Goal: Information Seeking & Learning: Learn about a topic

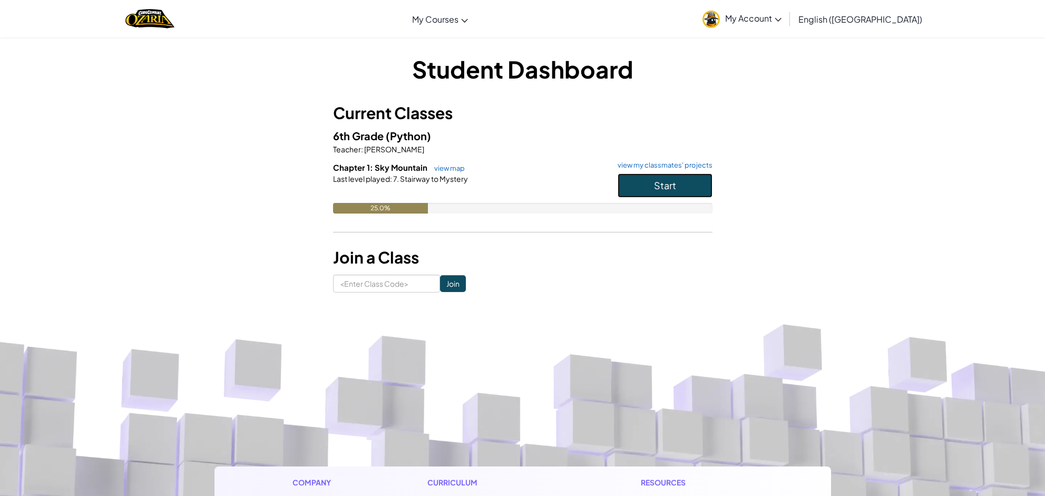
click at [656, 182] on span "Start" at bounding box center [665, 185] width 22 height 12
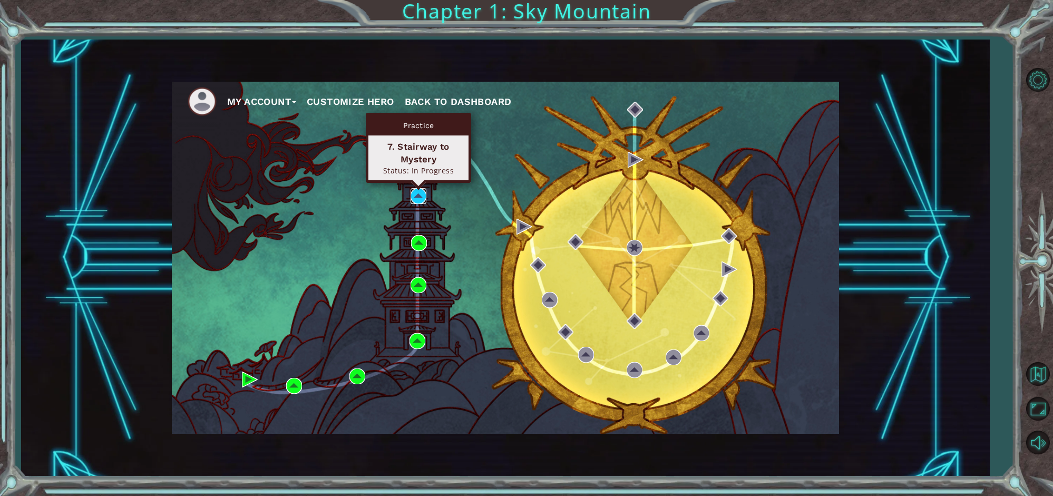
click at [418, 193] on img at bounding box center [419, 196] width 16 height 16
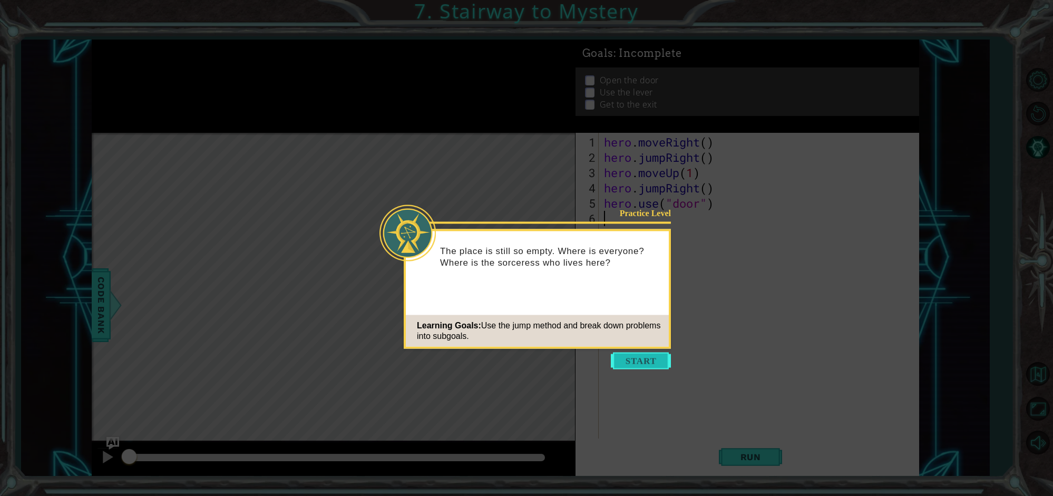
click at [648, 364] on button "Start" at bounding box center [641, 361] width 60 height 17
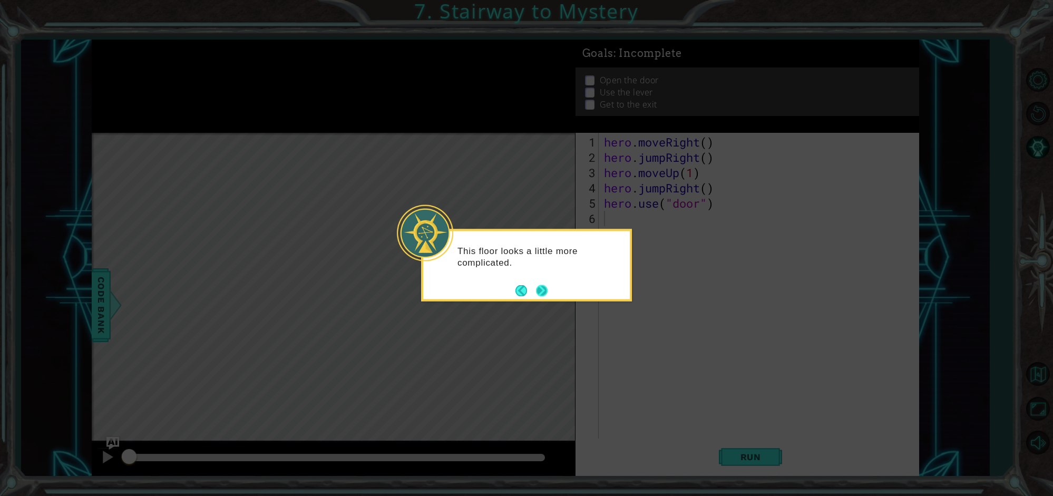
click at [544, 294] on button "Next" at bounding box center [541, 290] width 19 height 19
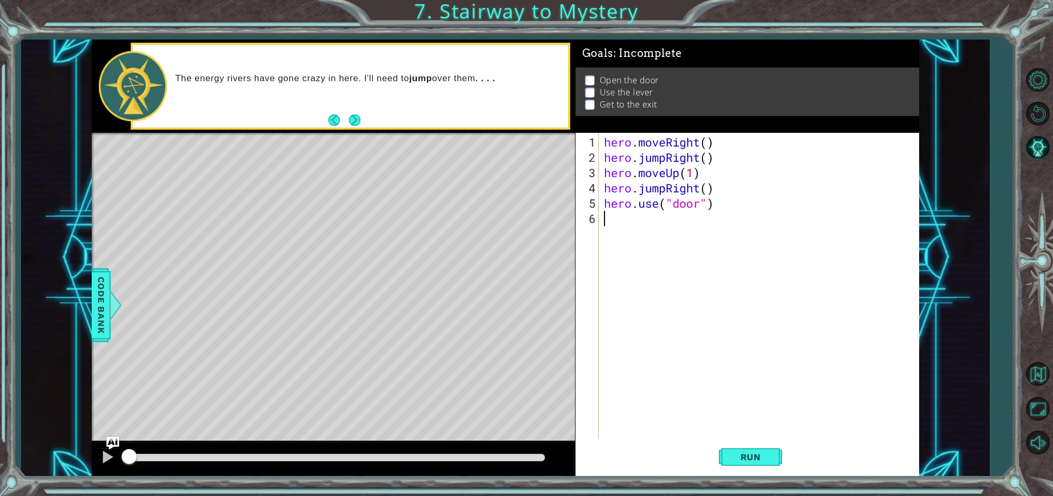
click at [707, 142] on div "hero . moveRight ( ) hero . jumpRight ( ) hero . moveUp ( 1 ) hero . jumpRight …" at bounding box center [761, 302] width 319 height 336
type textarea "hero.moveRight()"
click at [667, 267] on div "hero . moveRight ( ) hero . jumpRight ( ) hero . moveUp ( 1 ) hero . jumpRight …" at bounding box center [761, 302] width 319 height 336
click at [708, 143] on div "hero . moveRight ( ) hero . jumpRight ( ) hero . moveUp ( 1 ) hero . jumpRight …" at bounding box center [761, 302] width 319 height 336
click at [694, 173] on div "hero . moveRight ( ) hero . jumpRight ( ) hero . moveUp ( 1 ) hero . jumpRight …" at bounding box center [761, 302] width 319 height 336
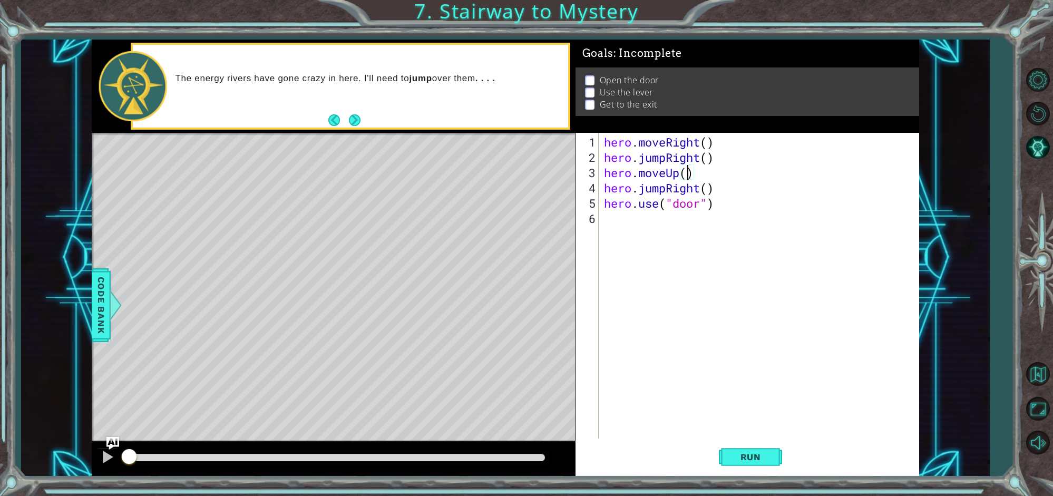
scroll to position [0, 4]
click at [736, 455] on span "Run" at bounding box center [751, 457] width 42 height 11
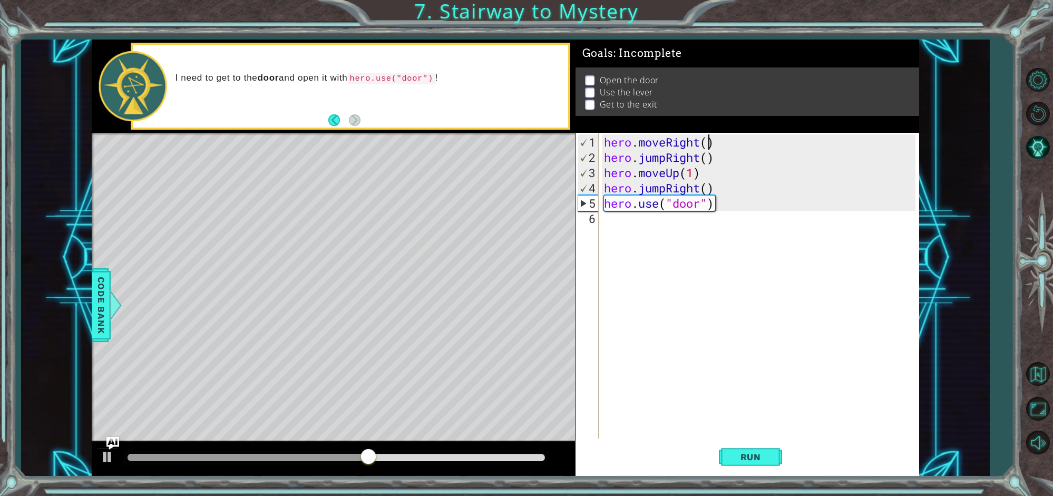
click at [707, 144] on div "hero . moveRight ( ) hero . jumpRight ( ) hero . moveUp ( 1 ) hero . jumpRight …" at bounding box center [761, 302] width 319 height 336
click at [709, 157] on div "hero . moveRight ( 1 ) hero . jumpRight ( ) hero . moveUp ( 1 ) hero . jumpRigh…" at bounding box center [761, 302] width 319 height 336
click at [708, 188] on div "hero . moveRight ( 1 ) hero . jumpRight ( 1 ) hero . moveUp ( 1 ) hero . jumpRi…" at bounding box center [761, 302] width 319 height 336
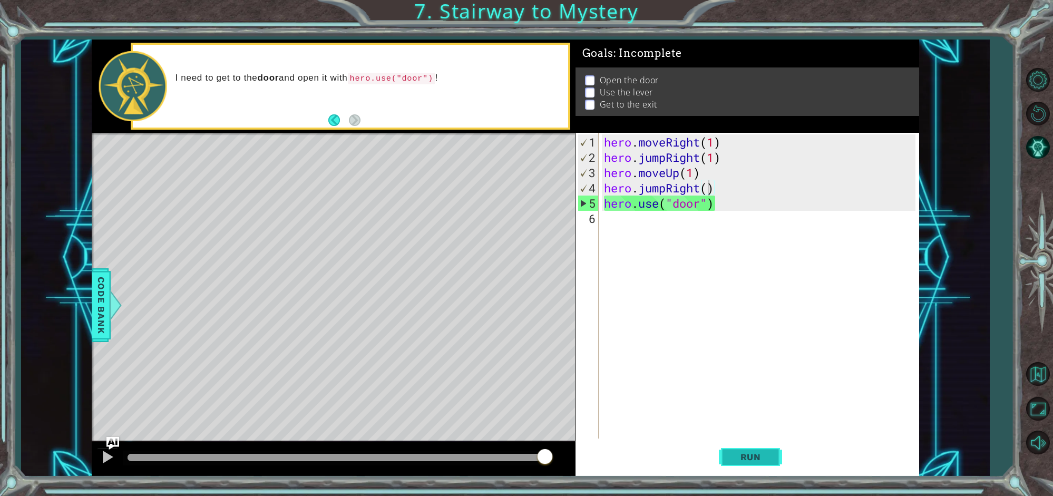
click at [734, 453] on span "Run" at bounding box center [751, 457] width 42 height 11
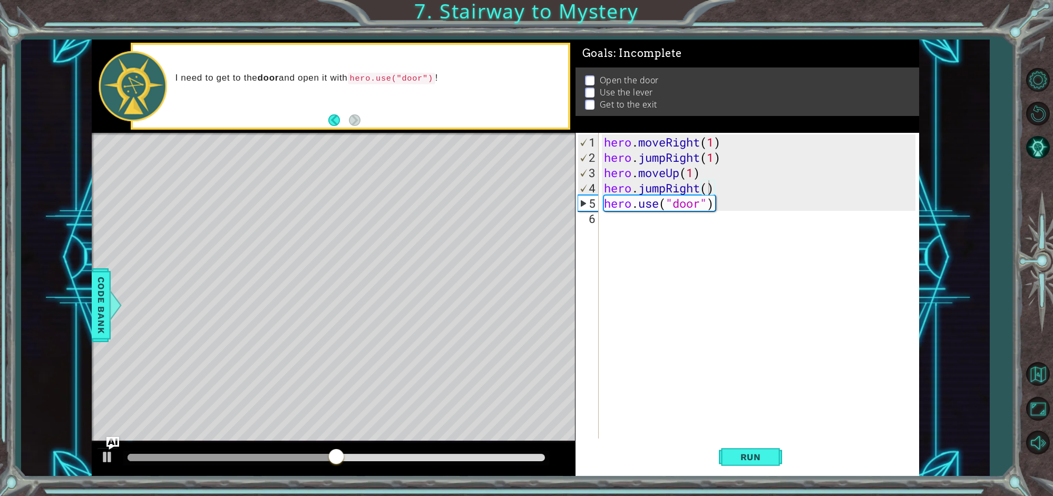
click at [592, 77] on p at bounding box center [589, 80] width 9 height 10
click at [590, 75] on p at bounding box center [589, 80] width 9 height 10
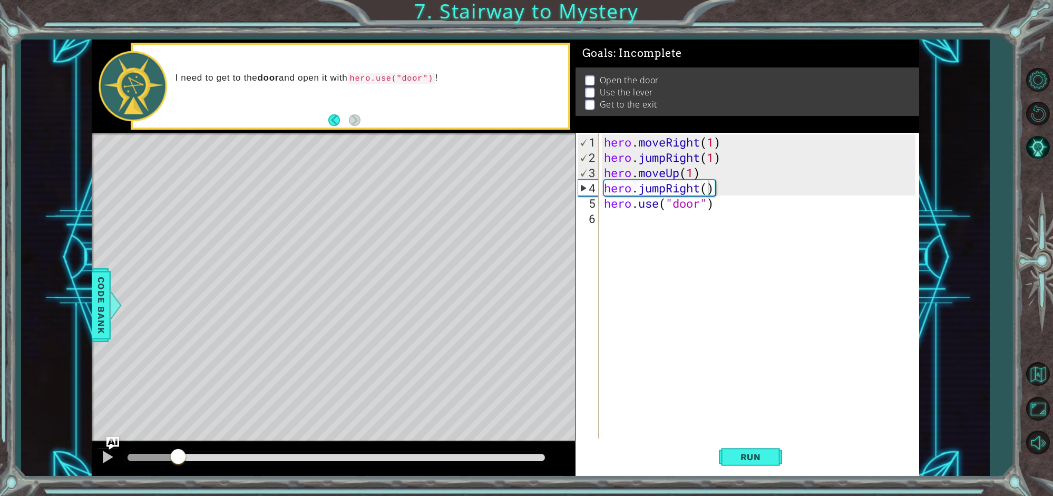
drag, startPoint x: 429, startPoint y: 452, endPoint x: 34, endPoint y: 427, distance: 396.0
click at [34, 427] on div "1 ההההההההההההההההההההההההההההההההההההההההההההההההההההההההההההההההההההההההההההה…" at bounding box center [505, 258] width 969 height 436
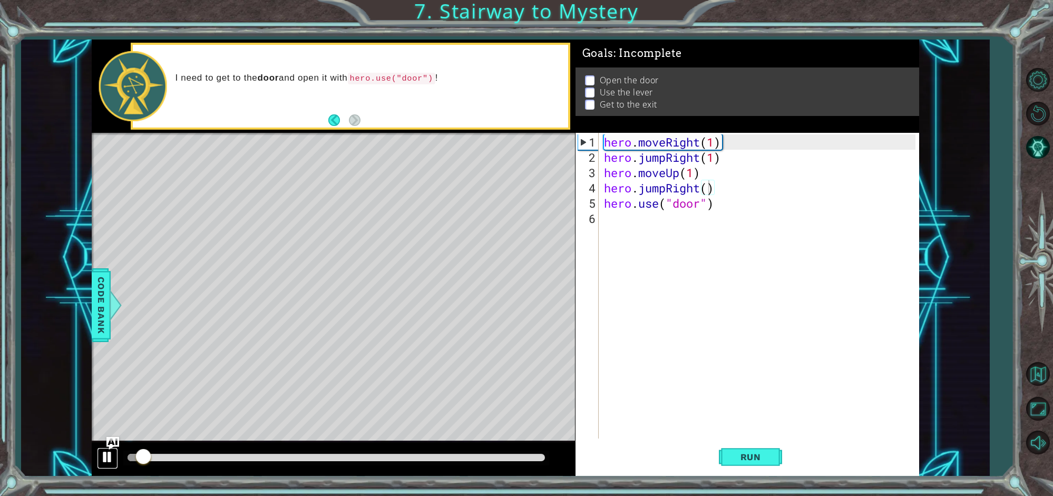
click at [110, 459] on div at bounding box center [108, 457] width 14 height 14
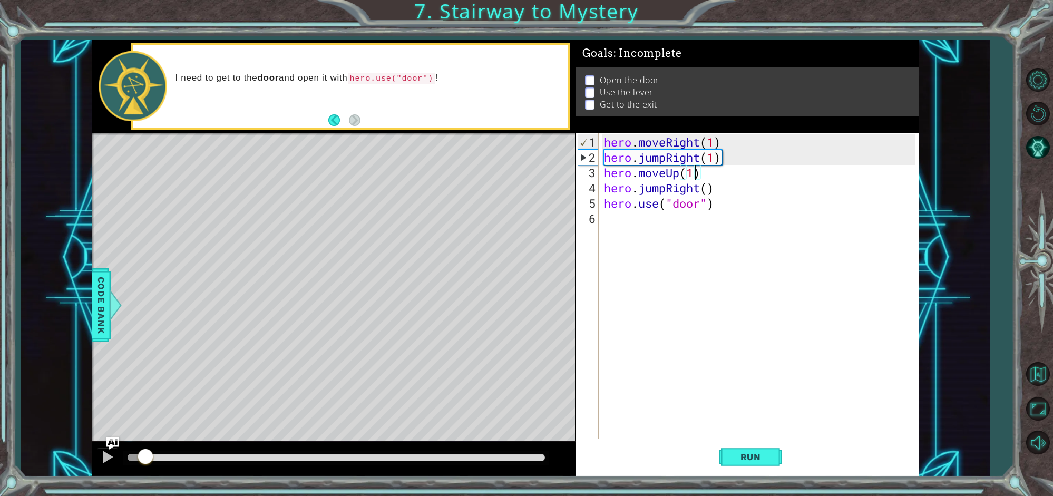
click at [695, 173] on div "hero . moveRight ( 1 ) hero . jumpRight ( 1 ) hero . moveUp ( 1 ) hero . jumpRi…" at bounding box center [761, 302] width 319 height 336
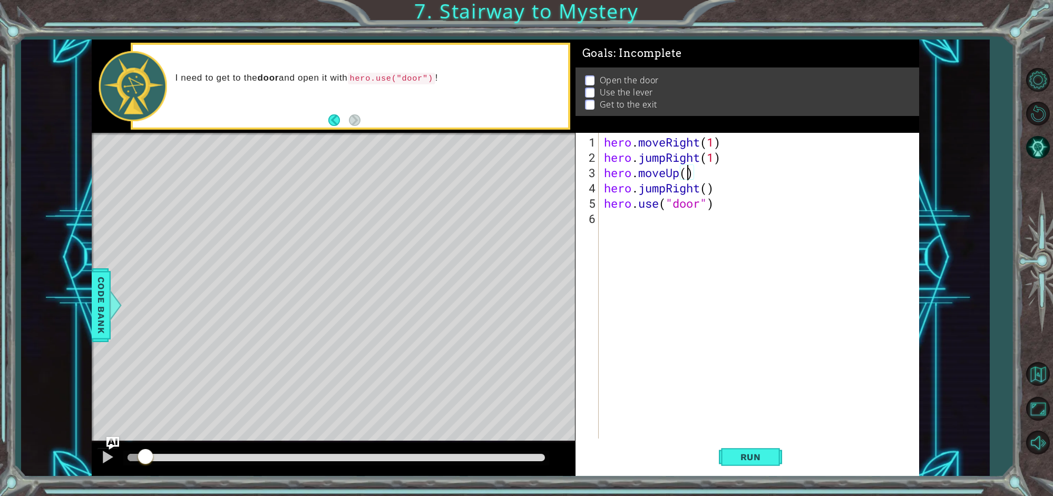
scroll to position [0, 4]
click at [710, 188] on div "hero . moveRight ( 1 ) hero . jumpRight ( 1 ) hero . moveUp ( 2 ) hero . jumpRi…" at bounding box center [761, 302] width 319 height 336
drag, startPoint x: 535, startPoint y: 274, endPoint x: 552, endPoint y: 263, distance: 20.3
click at [538, 271] on div "Level Map" at bounding box center [335, 288] width 487 height 310
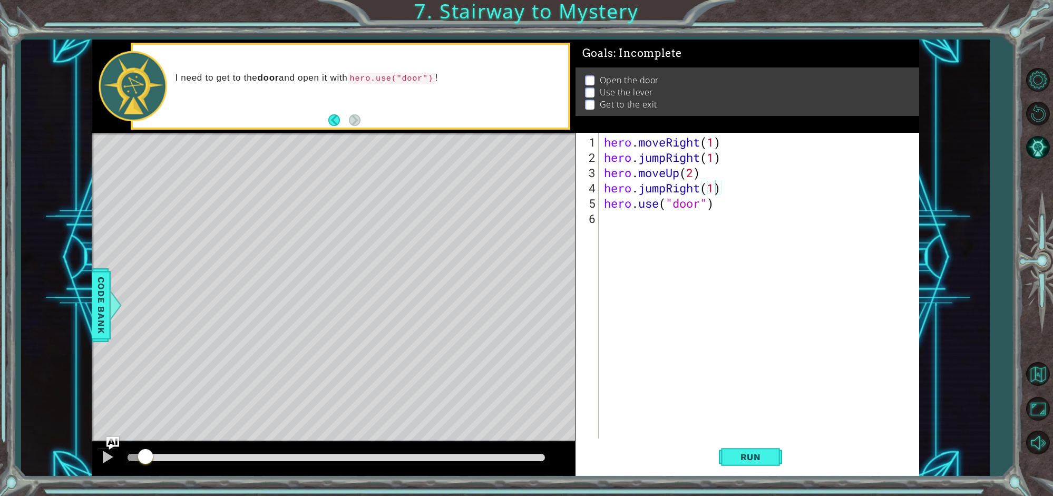
type textarea "hero.use("door")"
click at [695, 204] on div "hero . moveRight ( 1 ) hero . jumpRight ( 1 ) hero . moveUp ( 2 ) hero . jumpRi…" at bounding box center [761, 302] width 319 height 336
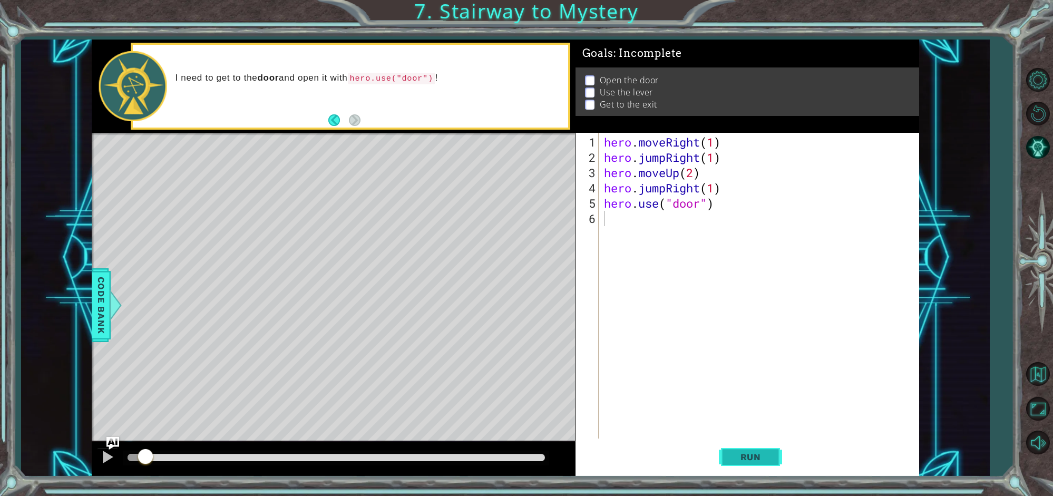
click at [747, 460] on span "Run" at bounding box center [751, 457] width 42 height 11
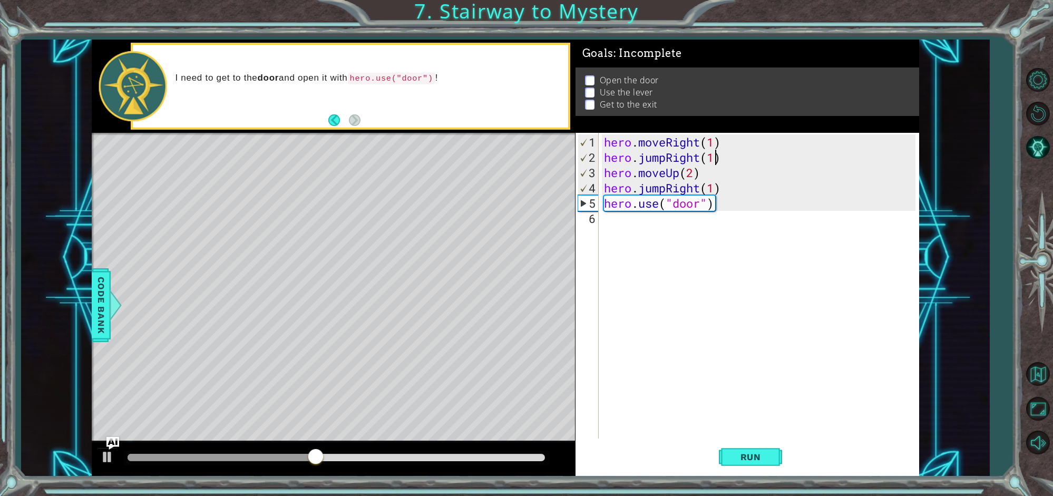
click at [715, 156] on div "hero . moveRight ( 1 ) hero . jumpRight ( 1 ) hero . moveUp ( 2 ) hero . jumpRi…" at bounding box center [761, 302] width 319 height 336
click at [694, 173] on div "hero . moveRight ( 1 ) hero . jumpRight ( 2 ) hero . moveUp ( 2 ) hero . jumpRi…" at bounding box center [761, 302] width 319 height 336
type textarea "hero.moveUp(1)"
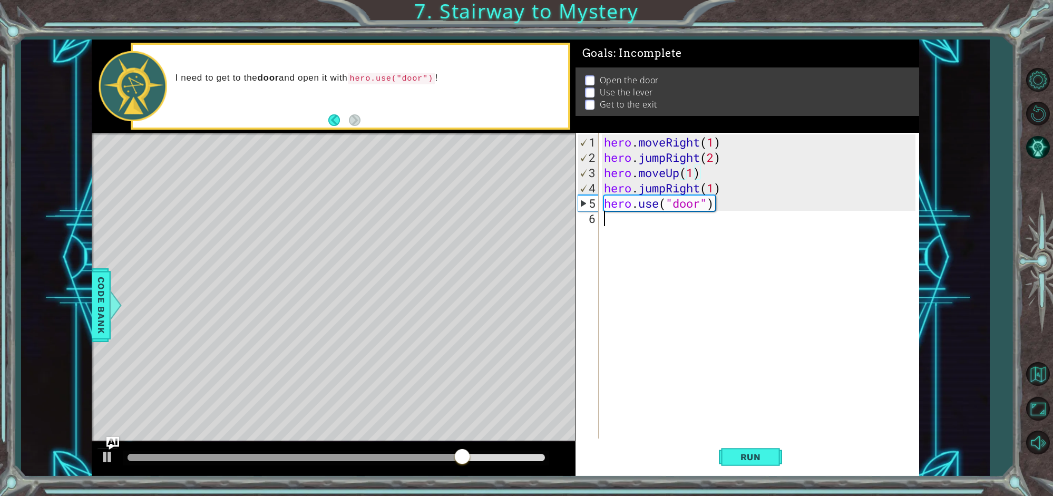
click at [643, 325] on div "hero . moveRight ( 1 ) hero . jumpRight ( 2 ) hero . moveUp ( 1 ) hero . jumpRi…" at bounding box center [761, 302] width 319 height 336
click at [761, 454] on span "Run" at bounding box center [751, 457] width 42 height 11
click at [712, 187] on div "hero . moveRight ( 1 ) hero . jumpRight ( 2 ) hero . moveUp ( 1 ) hero . jumpRi…" at bounding box center [761, 302] width 319 height 336
type textarea "hero.jumpRight(2)"
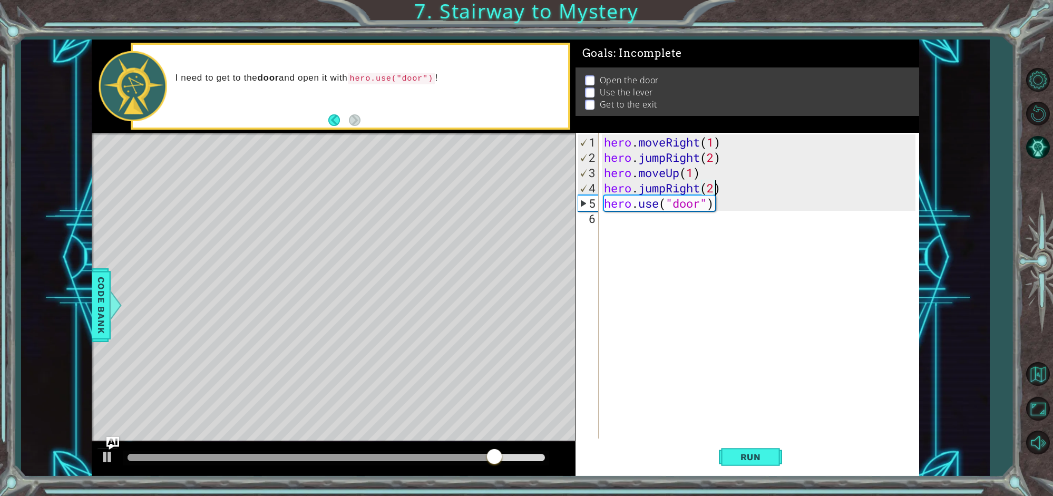
scroll to position [0, 5]
click at [715, 272] on div "hero . moveRight ( 1 ) hero . jumpRight ( 2 ) hero . moveUp ( 1 ) hero . jumpRi…" at bounding box center [761, 302] width 319 height 336
click at [101, 455] on div at bounding box center [108, 457] width 14 height 14
click at [694, 172] on div "hero . moveRight ( 1 ) hero . jumpRight ( 2 ) hero . moveUp ( 1 ) hero . jumpRi…" at bounding box center [761, 302] width 319 height 336
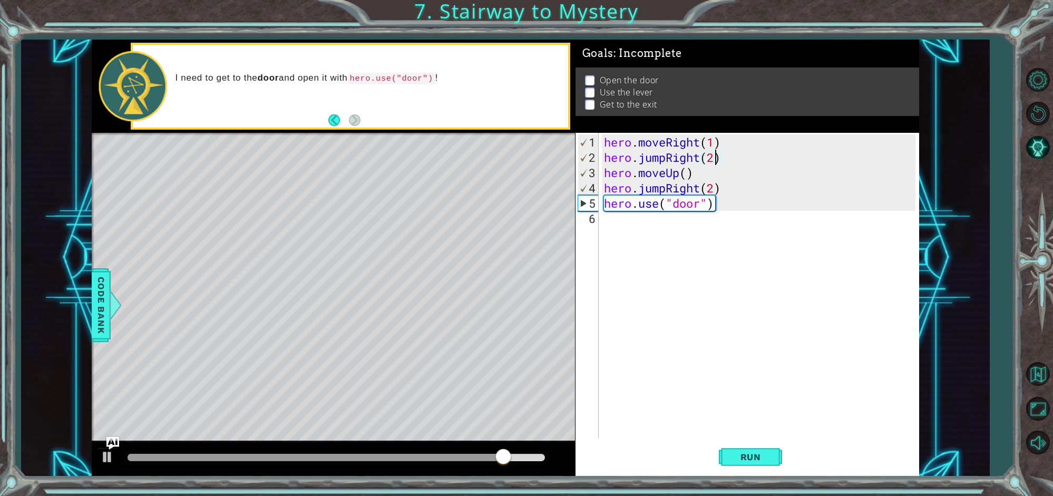
click at [714, 158] on div "hero . moveRight ( 1 ) hero . jumpRight ( 2 ) hero . moveUp ( ) hero . jumpRigh…" at bounding box center [761, 302] width 319 height 336
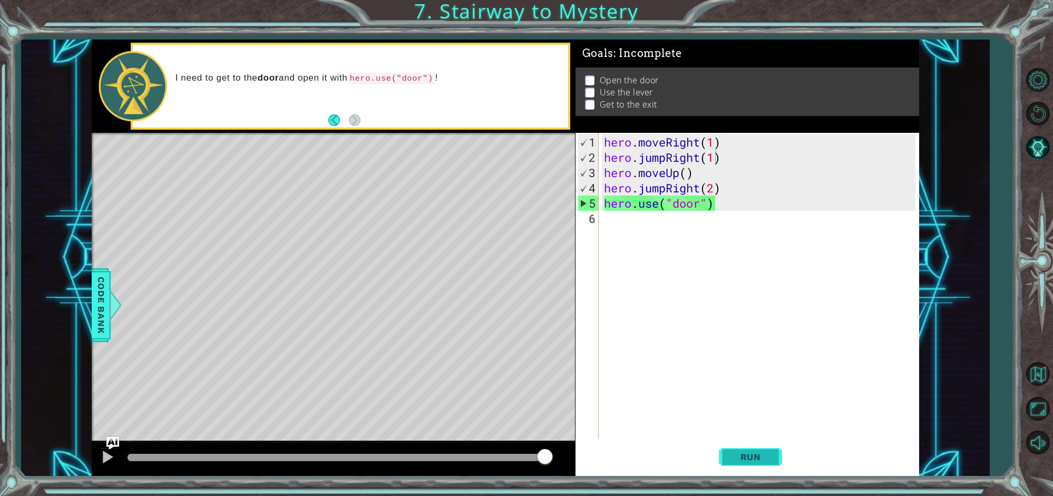
click at [753, 452] on span "Run" at bounding box center [751, 457] width 42 height 11
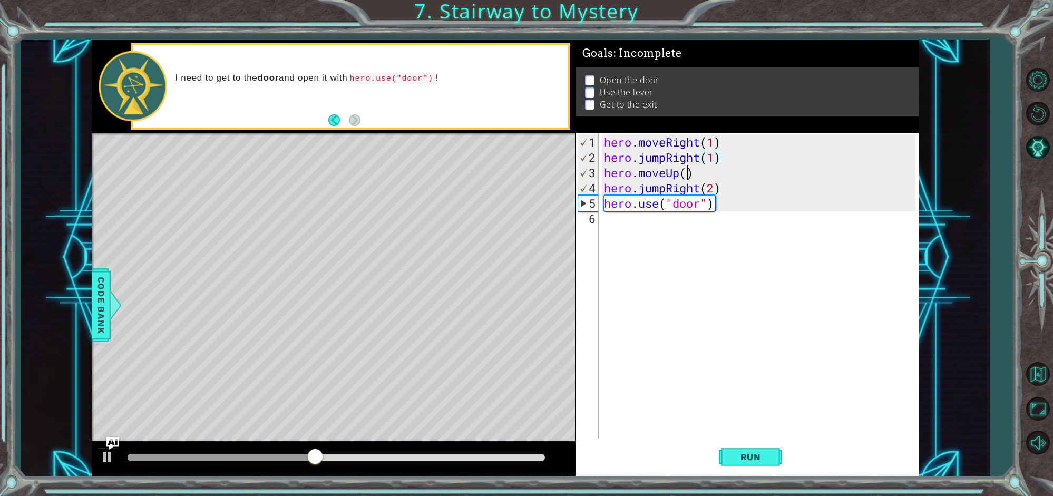
click at [688, 173] on div "hero . moveRight ( 1 ) hero . jumpRight ( 1 ) hero . moveUp ( ) hero . jumpRigh…" at bounding box center [761, 302] width 319 height 336
click at [716, 156] on div "hero . moveRight ( 1 ) hero . jumpRight ( 1 ) hero . moveUp ( ) hero . jumpRigh…" at bounding box center [761, 302] width 319 height 336
click at [687, 176] on div "hero . moveRight ( 1 ) hero . jumpRight ( ) hero . moveUp ( ) hero . jumpRight …" at bounding box center [761, 302] width 319 height 336
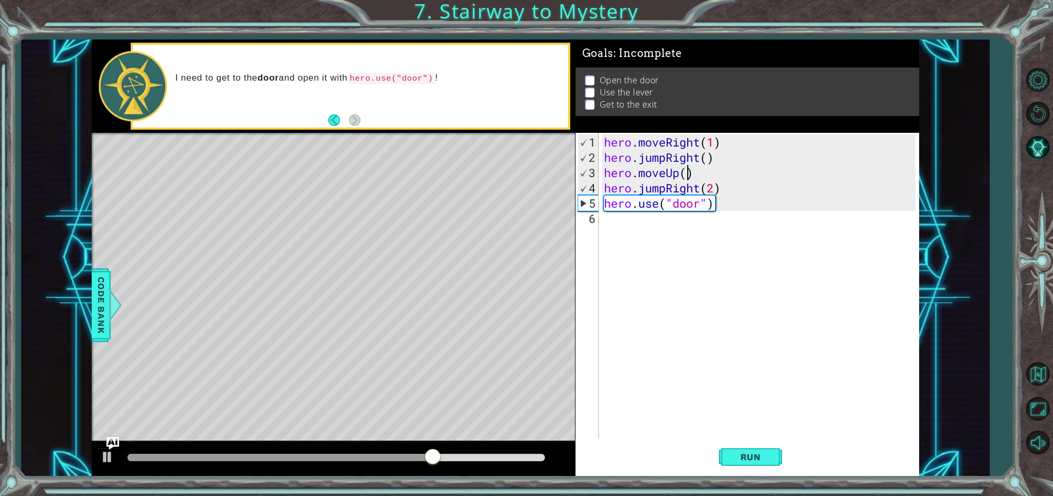
scroll to position [0, 4]
click at [758, 452] on span "Run" at bounding box center [751, 457] width 42 height 11
click at [715, 187] on div "hero . moveRight ( 1 ) hero . jumpRight ( ) hero . moveUp ( 1 ) hero . jumpRigh…" at bounding box center [761, 302] width 319 height 336
click at [755, 450] on button "Run" at bounding box center [750, 457] width 63 height 34
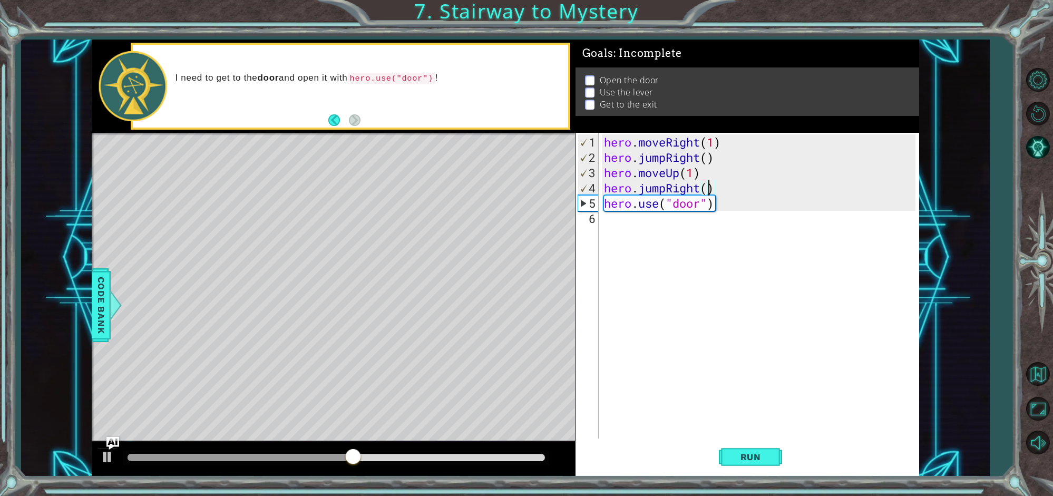
scroll to position [0, 4]
click at [706, 157] on div "hero . moveRight ( 1 ) hero . jumpRight ( ) hero . moveUp ( 1 ) hero . jumpRigh…" at bounding box center [761, 302] width 319 height 336
click at [748, 452] on span "Run" at bounding box center [751, 457] width 42 height 11
click at [103, 453] on div at bounding box center [108, 457] width 14 height 14
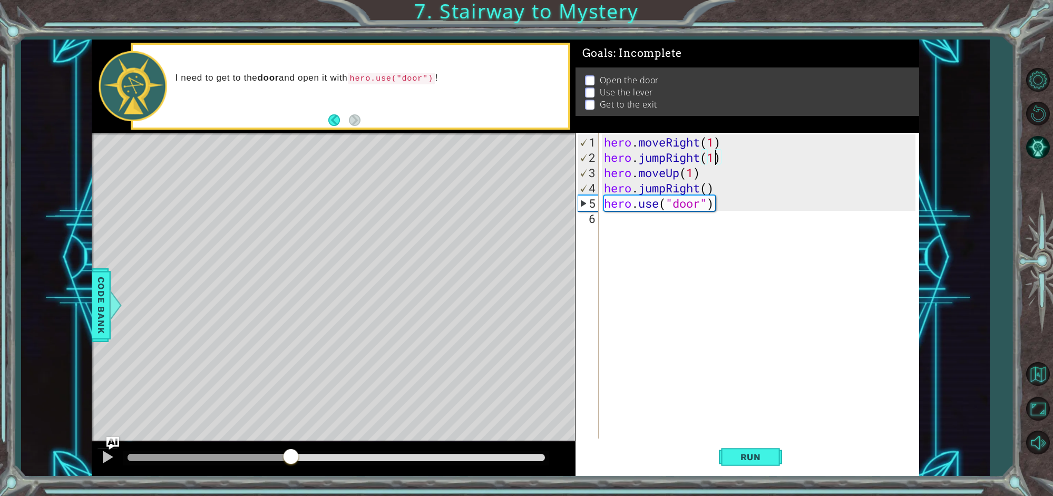
click at [697, 189] on div "hero . moveRight ( 1 ) hero . jumpRight ( 1 ) hero . moveUp ( 1 ) hero . jumpRi…" at bounding box center [761, 302] width 319 height 336
click at [656, 190] on div "hero . moveRight ( 1 ) hero . jumpRight ( 1 ) hero . moveUp ( 1 ) hero . jumpRi…" at bounding box center [761, 302] width 319 height 336
click at [645, 189] on div "hero . moveRight ( 1 ) hero . jumpRight ( 1 ) hero . moveUp ( 1 ) hero . jumpRi…" at bounding box center [761, 302] width 319 height 336
click at [708, 191] on div "hero . moveRight ( 1 ) hero . jumpRight ( 1 ) hero . moveUp ( 1 ) hero . jumpRi…" at bounding box center [761, 302] width 319 height 336
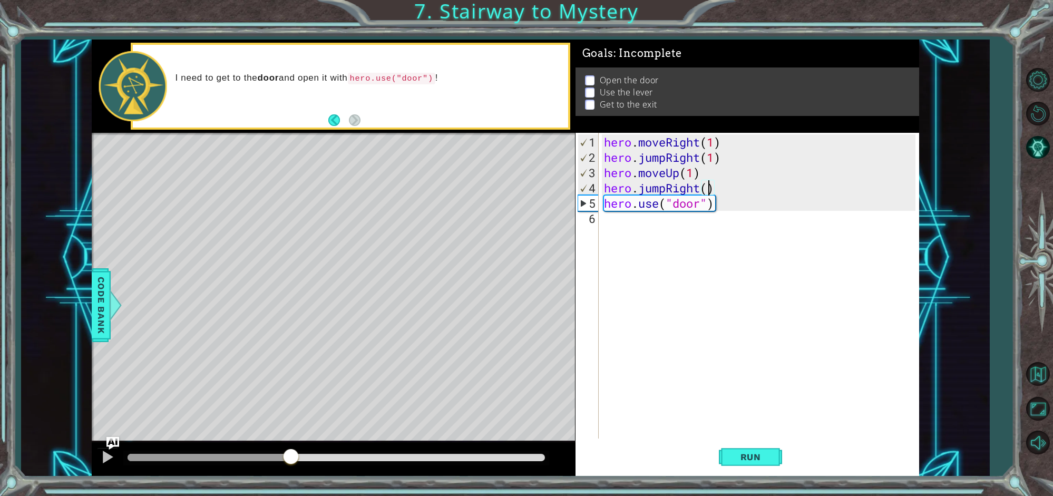
scroll to position [0, 5]
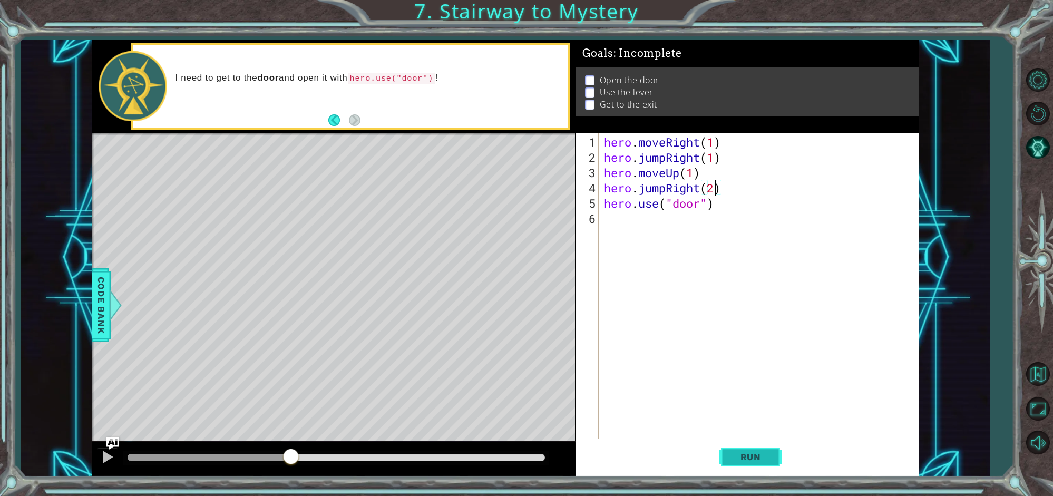
click at [745, 460] on span "Run" at bounding box center [751, 457] width 42 height 11
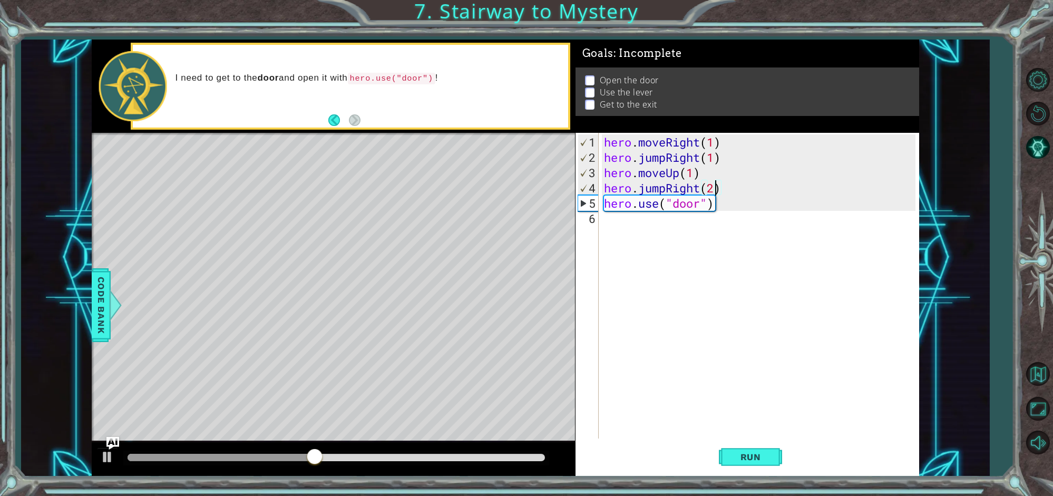
click at [693, 172] on div "hero . moveRight ( 1 ) hero . jumpRight ( 1 ) hero . moveUp ( 1 ) hero . jumpRi…" at bounding box center [761, 302] width 319 height 336
click at [730, 454] on span "Run" at bounding box center [751, 457] width 42 height 11
click at [106, 447] on img "Ask AI" at bounding box center [113, 443] width 14 height 14
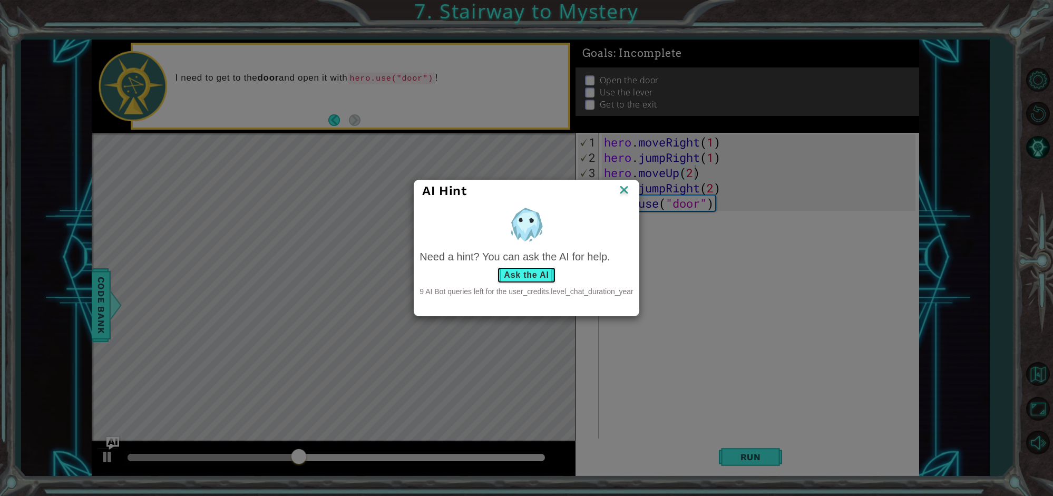
click at [533, 275] on button "Ask the AI" at bounding box center [526, 275] width 58 height 17
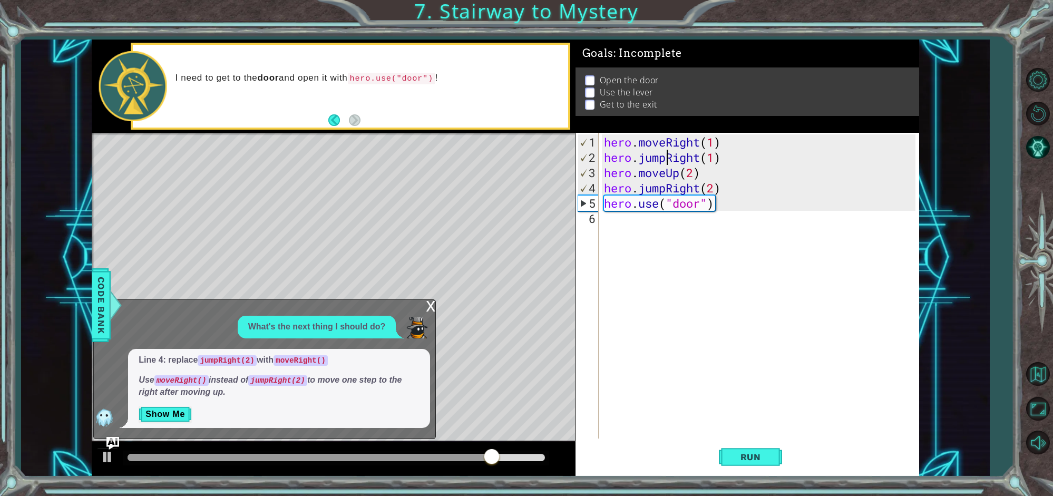
click at [666, 157] on div "hero . moveRight ( 1 ) hero . jumpRight ( 1 ) hero . moveUp ( 2 ) hero . jumpRi…" at bounding box center [761, 302] width 319 height 336
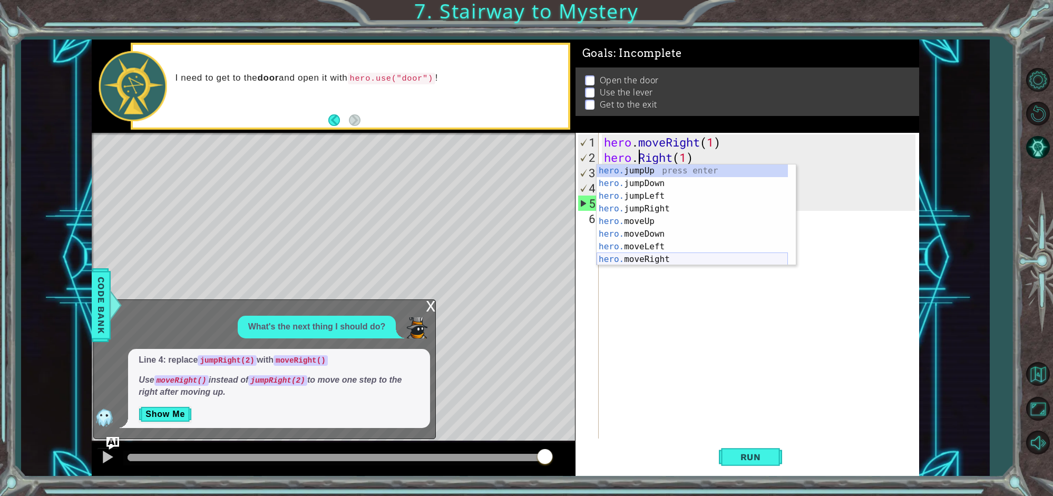
click at [670, 258] on div "hero. jumpUp press enter hero. jumpDown press enter hero. jumpLeft press enter …" at bounding box center [692, 227] width 191 height 126
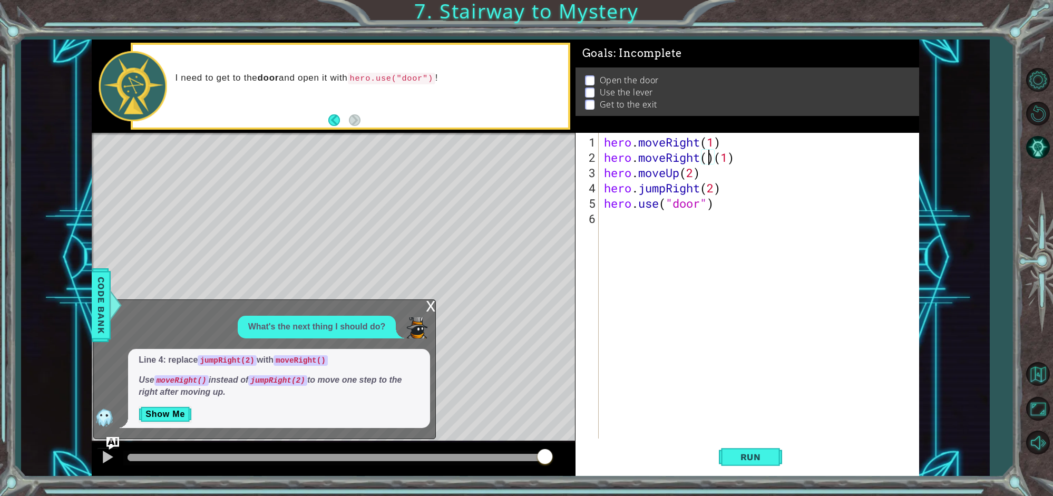
click at [727, 157] on div "hero . moveRight ( 1 ) hero . moveRight ( ) ( 1 ) hero . moveUp ( 2 ) hero . ju…" at bounding box center [761, 302] width 319 height 336
click at [727, 157] on div "hero . moveRight ( 1 ) hero . moveRight ( ) ( ) hero . moveUp ( 2 ) hero . jump…" at bounding box center [761, 302] width 319 height 336
click at [174, 412] on button "Show Me" at bounding box center [165, 414] width 53 height 17
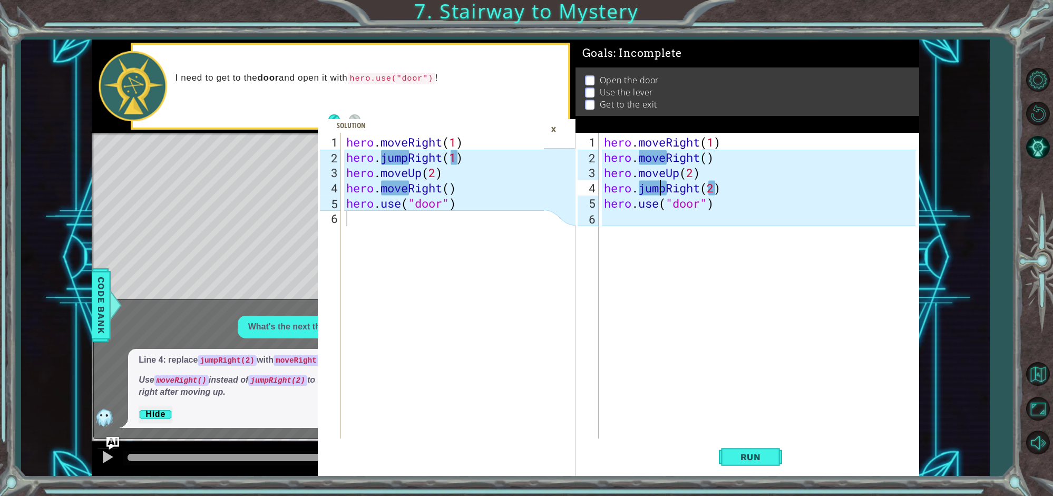
click at [658, 186] on div "hero . moveRight ( 1 ) hero . moveRight ( ) hero . moveUp ( 2 ) hero . jumpRigh…" at bounding box center [761, 302] width 319 height 336
click at [665, 191] on div "hero . moveRight ( 1 ) hero . moveRight ( ) hero . moveUp ( 2 ) hero . jumpRigh…" at bounding box center [761, 302] width 319 height 336
click at [664, 156] on div "hero . moveRight ( 1 ) hero . moveRight ( ) hero . moveUp ( 2 ) hero . jumpRigh…" at bounding box center [761, 302] width 319 height 336
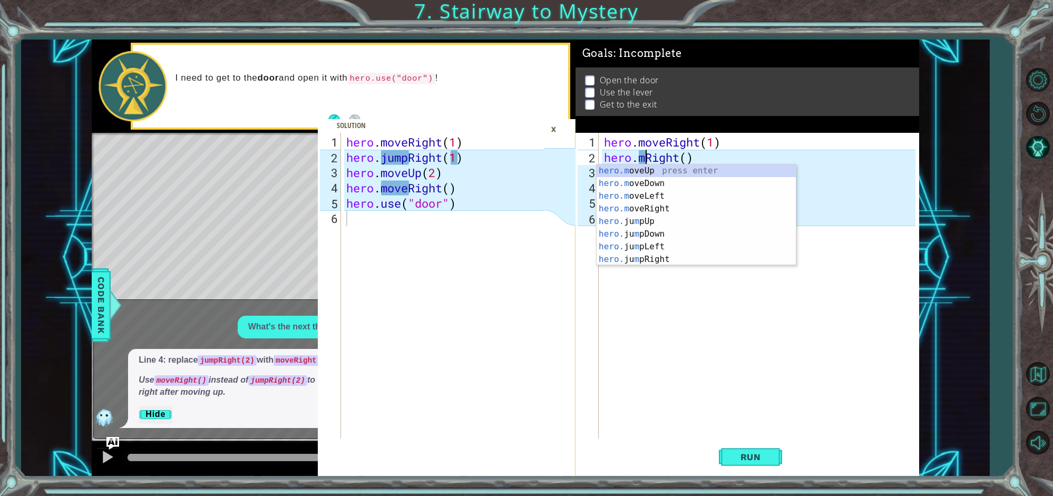
scroll to position [0, 3]
click at [653, 169] on div "hero. jumpRight press enter hero. jumpUp press enter hero. jumpDown press enter…" at bounding box center [692, 227] width 191 height 126
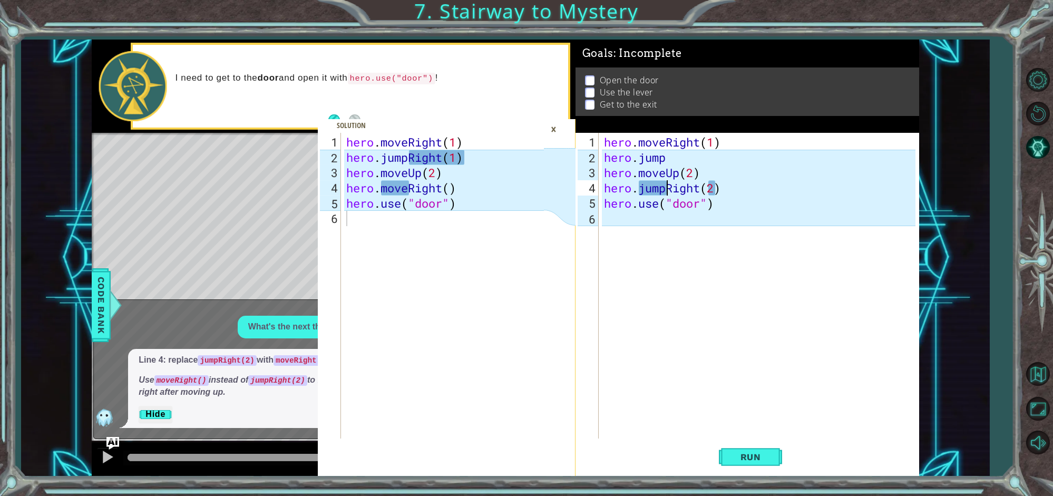
click at [663, 187] on div "hero . moveRight ( 1 ) hero . jump hero . moveUp ( 2 ) hero . jumpRight ( 2 ) h…" at bounding box center [761, 302] width 319 height 336
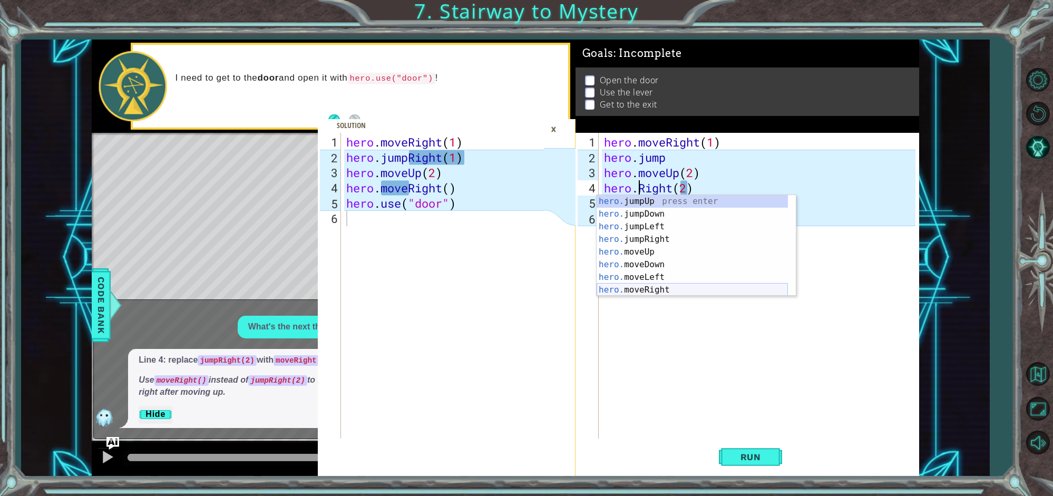
click at [642, 284] on div "hero. jumpUp press enter hero. jumpDown press enter hero. jumpLeft press enter …" at bounding box center [692, 258] width 191 height 126
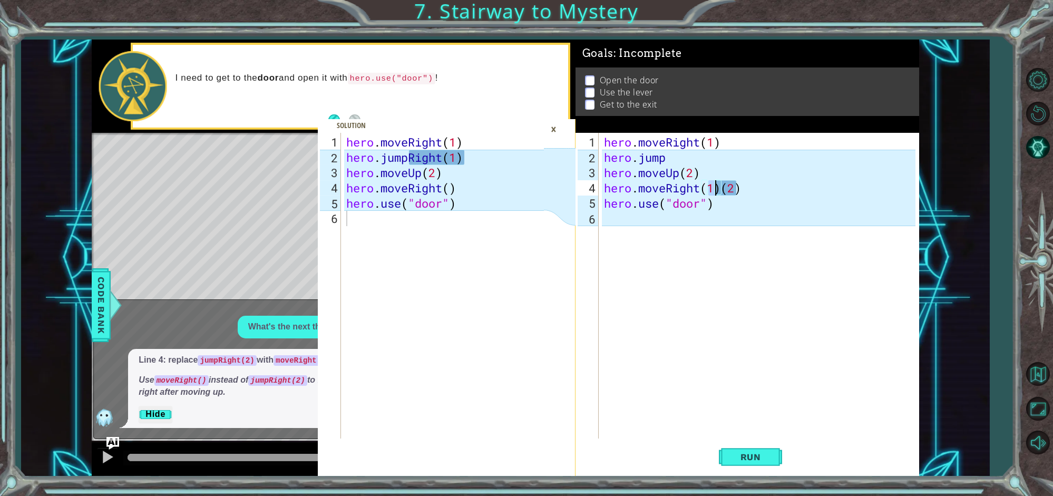
click at [743, 187] on div "hero . moveRight ( 1 ) hero . jump hero . moveUp ( 2 ) hero . moveRight ( 1 ) (…" at bounding box center [761, 302] width 319 height 336
type textarea "hero.moveRight(1)"
click at [775, 307] on div "hero . moveRight ( 1 ) hero . jump hero . moveUp ( 2 ) hero . moveRight ( 1 ) h…" at bounding box center [761, 302] width 319 height 336
click at [184, 189] on div "Level Map" at bounding box center [335, 288] width 487 height 310
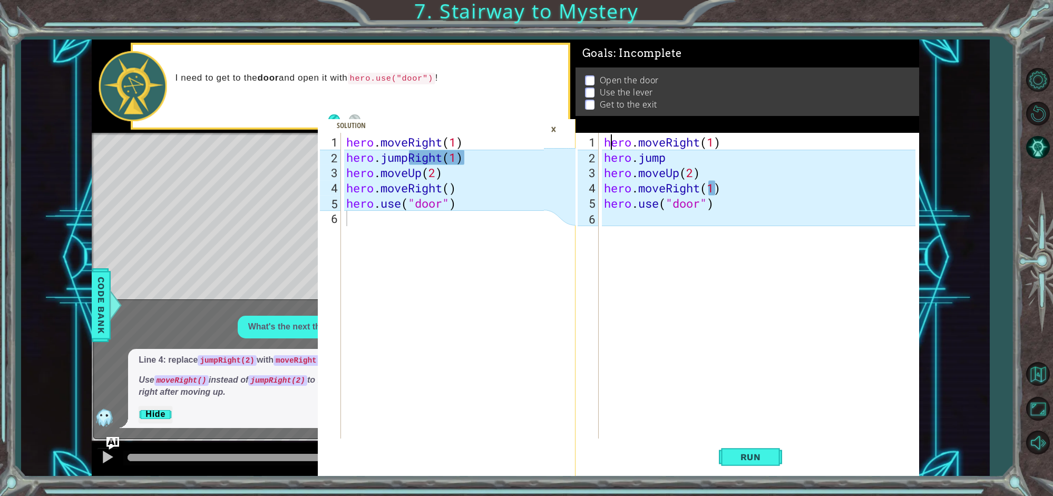
click at [611, 146] on div "hero . moveRight ( 1 ) hero . jump hero . moveUp ( 2 ) hero . moveRight ( 1 ) h…" at bounding box center [761, 302] width 319 height 336
click at [666, 158] on div "hero . moveRight ( 1 ) hero . jump hero . moveUp ( 2 ) hero . moveRight ( 1 ) h…" at bounding box center [761, 302] width 319 height 336
type textarea "hero.jump rig"
click at [704, 170] on div "hero.jump Rig ht press enter hero.move Rig ht press enter" at bounding box center [765, 189] width 199 height 51
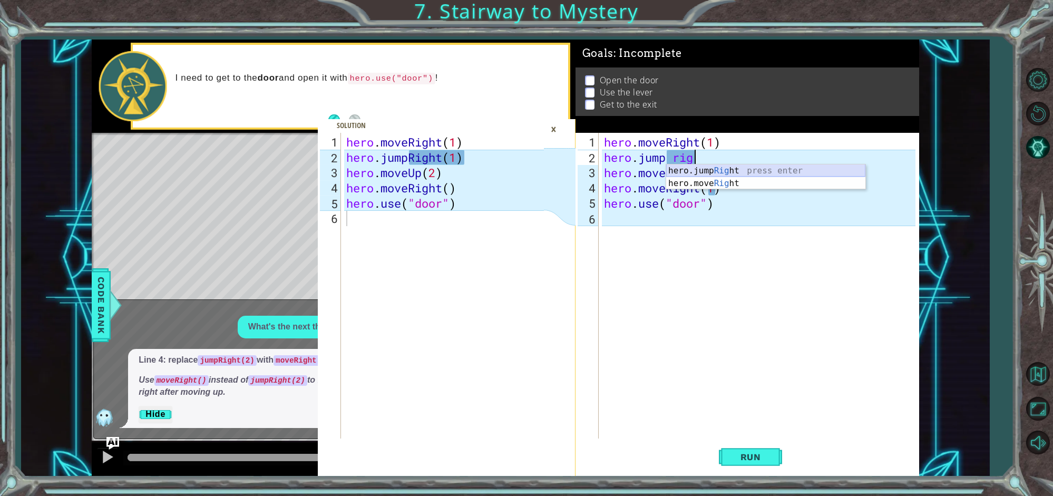
scroll to position [0, 0]
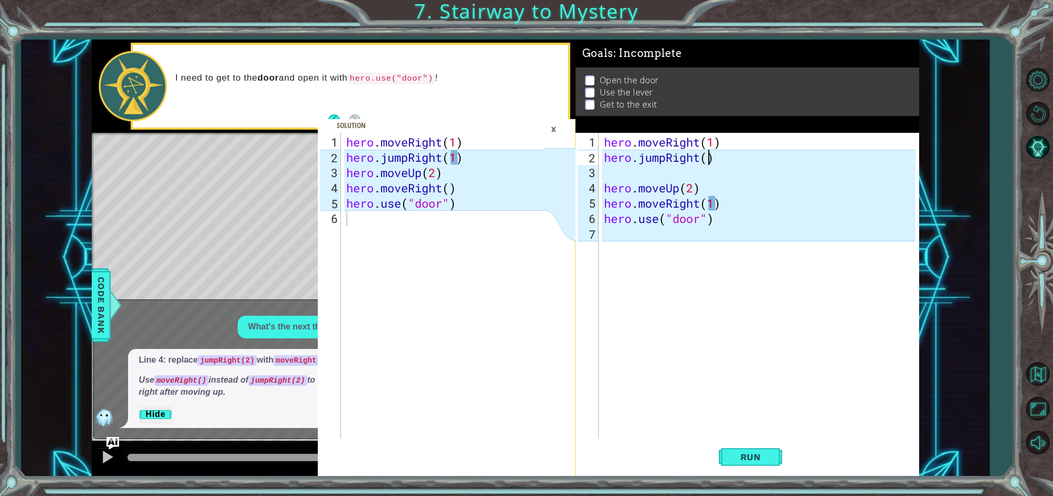
click at [707, 159] on div "hero . moveRight ( 1 ) hero . jumpRight ( ) hero . moveUp ( 2 ) hero . moveRigh…" at bounding box center [761, 302] width 319 height 336
type textarea "hero.jumpRight(1)"
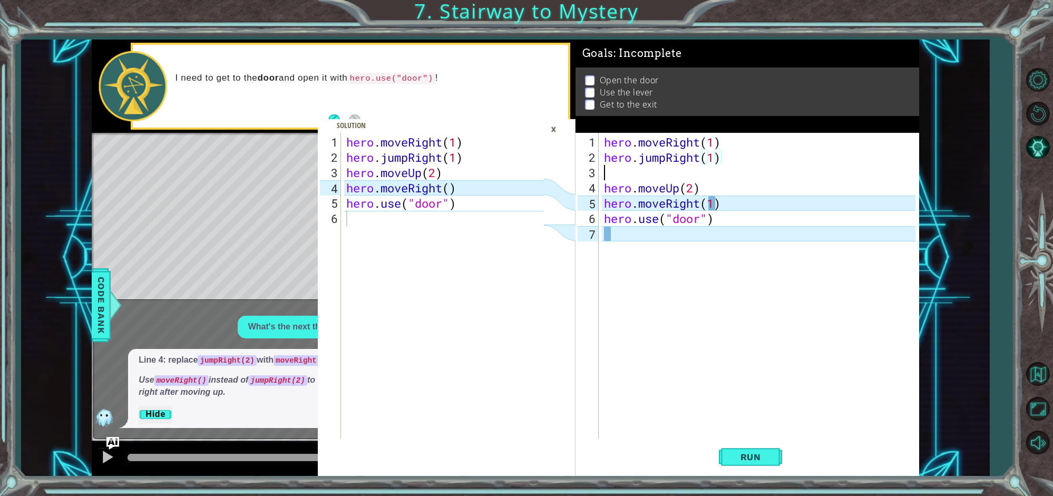
click at [602, 177] on div "hero . moveRight ( 1 ) hero . jumpRight ( 1 ) hero . moveUp ( 2 ) hero . moveRi…" at bounding box center [761, 302] width 319 height 336
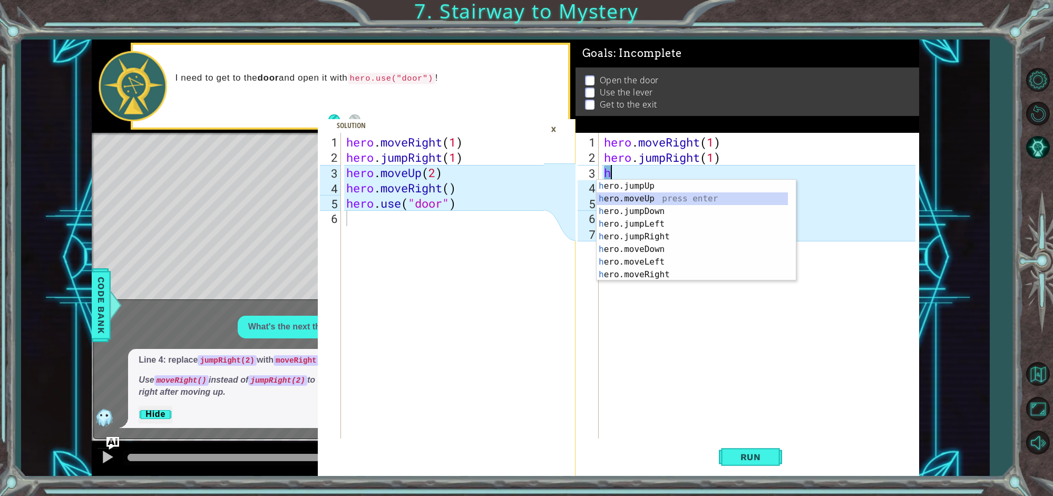
click at [630, 198] on div "h ero.jumpUp press enter h ero.moveUp press enter h ero.jumpDown press enter h …" at bounding box center [696, 243] width 199 height 126
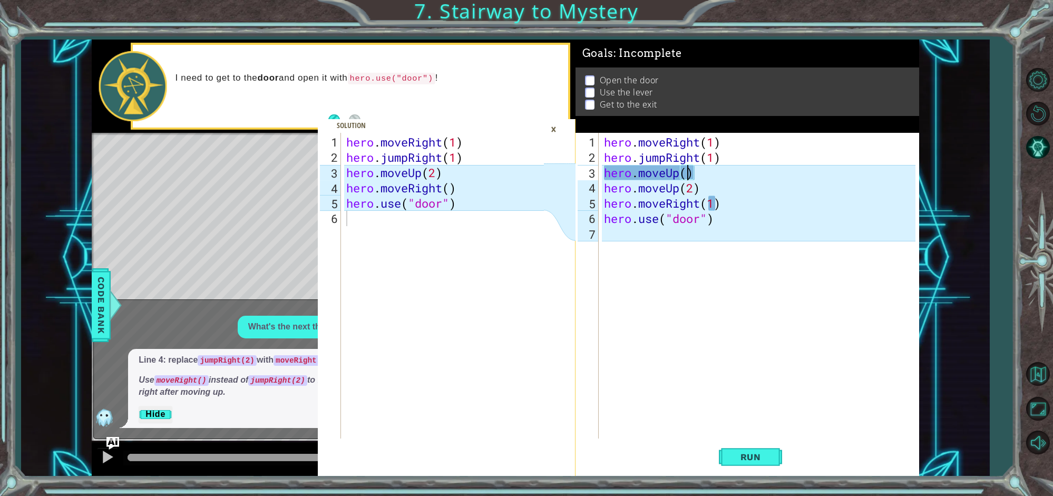
type textarea "hero.moveUp(2)"
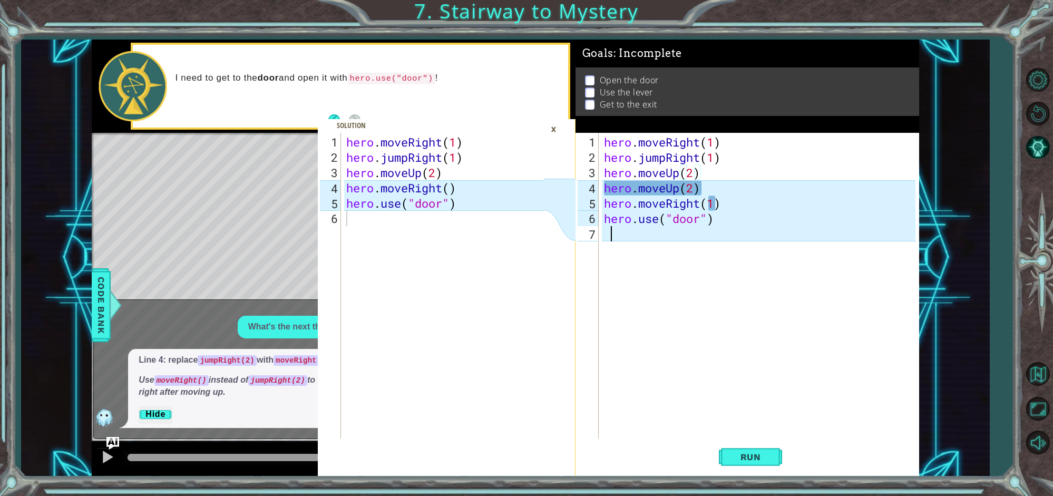
click at [686, 298] on div "hero . moveRight ( 1 ) hero . jumpRight ( 1 ) hero . moveUp ( 2 ) hero . moveUp…" at bounding box center [761, 302] width 319 height 336
click at [715, 202] on div "hero . moveRight ( 1 ) hero . jumpRight ( 1 ) hero . moveUp ( 2 ) hero . moveUp…" at bounding box center [761, 302] width 319 height 336
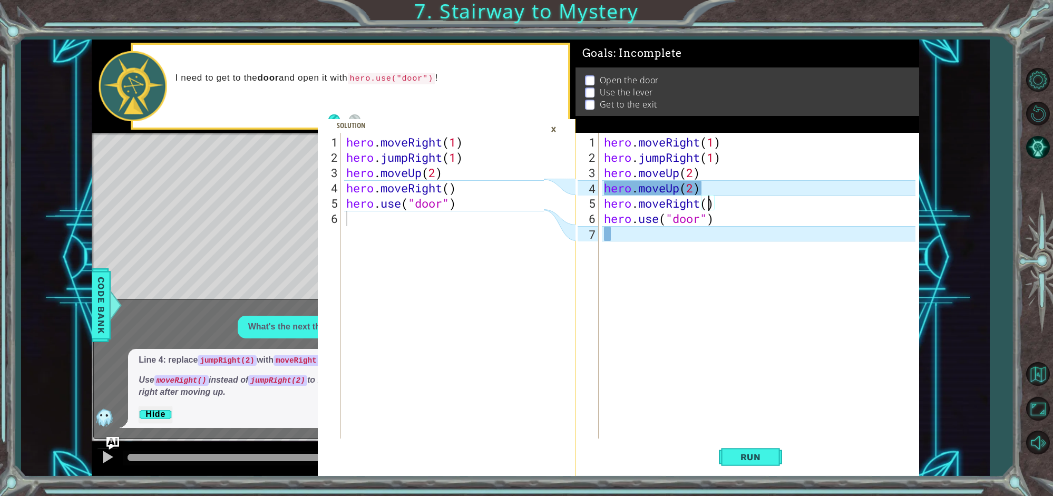
type textarea "hero.moveRight()"
click at [483, 340] on div "hero . moveRight ( 1 ) hero . jumpRight ( 1 ) hero . moveUp ( 2 ) hero . moveRi…" at bounding box center [446, 302] width 205 height 336
click at [553, 126] on div "×" at bounding box center [553, 129] width 16 height 18
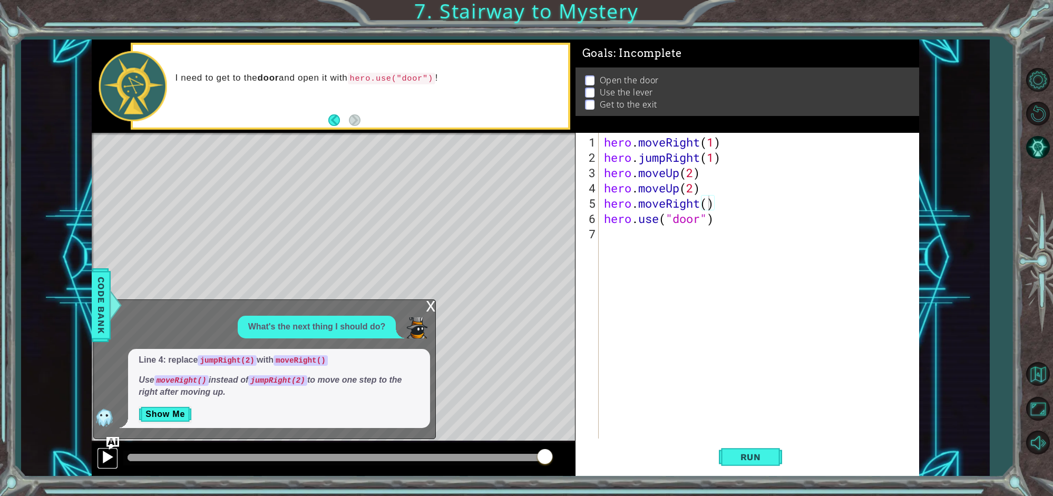
click at [105, 457] on div at bounding box center [108, 457] width 14 height 14
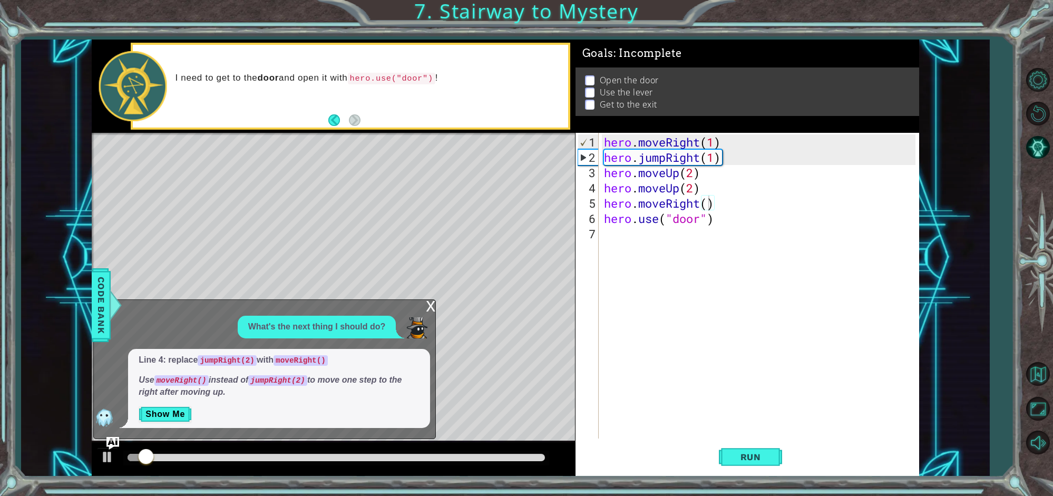
click at [427, 304] on div "x" at bounding box center [430, 305] width 9 height 11
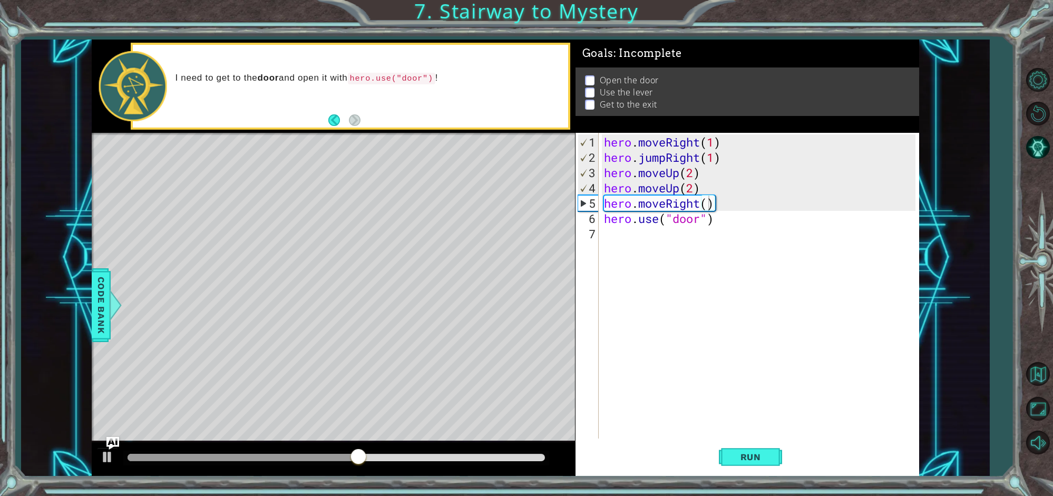
click at [707, 203] on div "hero . moveRight ( 1 ) hero . jumpRight ( 1 ) hero . moveUp ( 2 ) hero . moveUp…" at bounding box center [761, 302] width 319 height 336
click at [548, 378] on div "Level Map" at bounding box center [335, 288] width 487 height 310
click at [108, 456] on div at bounding box center [108, 457] width 14 height 14
click at [740, 448] on button "Run" at bounding box center [750, 457] width 63 height 34
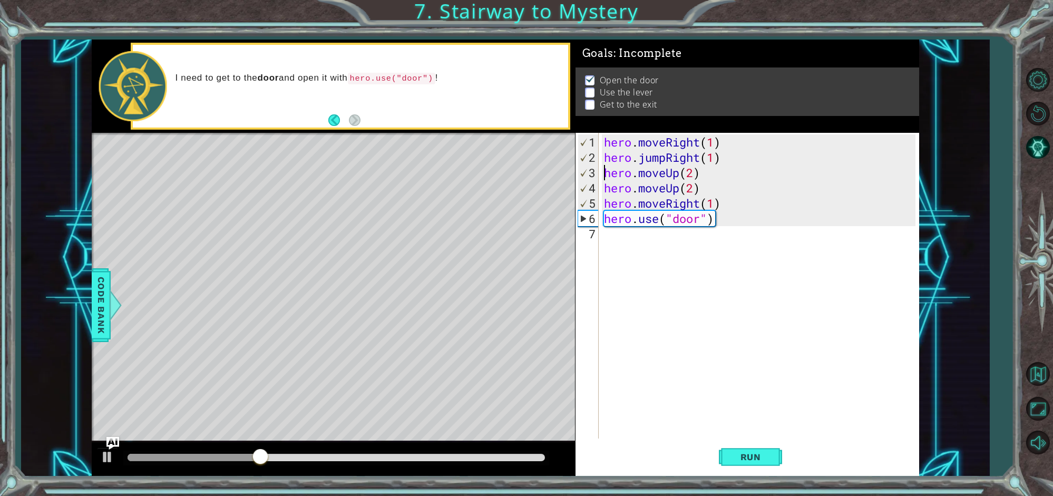
click at [607, 173] on div "hero . moveRight ( 1 ) hero . jumpRight ( 1 ) hero . moveUp ( 2 ) hero . moveUp…" at bounding box center [761, 302] width 319 height 336
type textarea "hero.moveUp(2)"
drag, startPoint x: 604, startPoint y: 172, endPoint x: 703, endPoint y: 172, distance: 98.5
click at [703, 172] on div "hero . moveRight ( 1 ) hero . jumpRight ( 1 ) hero . moveUp ( 2 ) hero . moveUp…" at bounding box center [761, 302] width 319 height 336
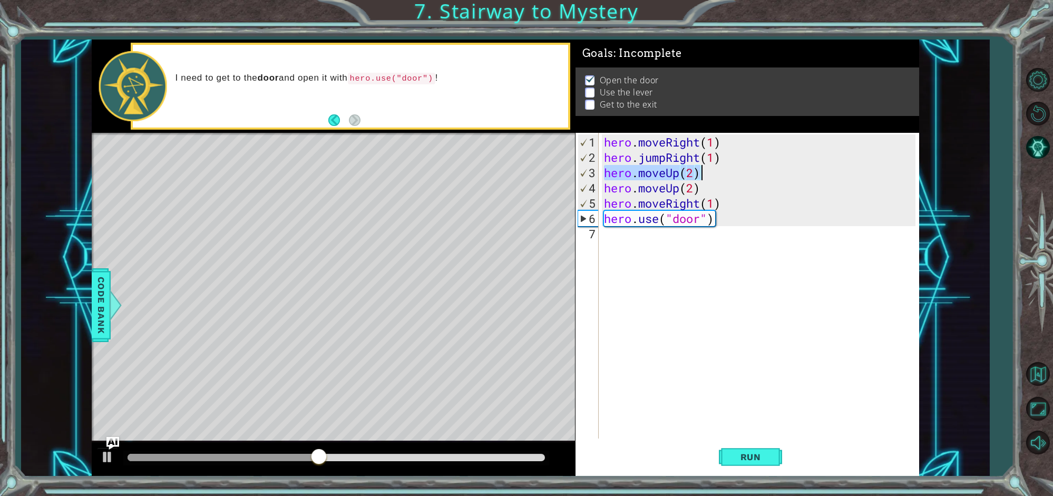
scroll to position [0, 0]
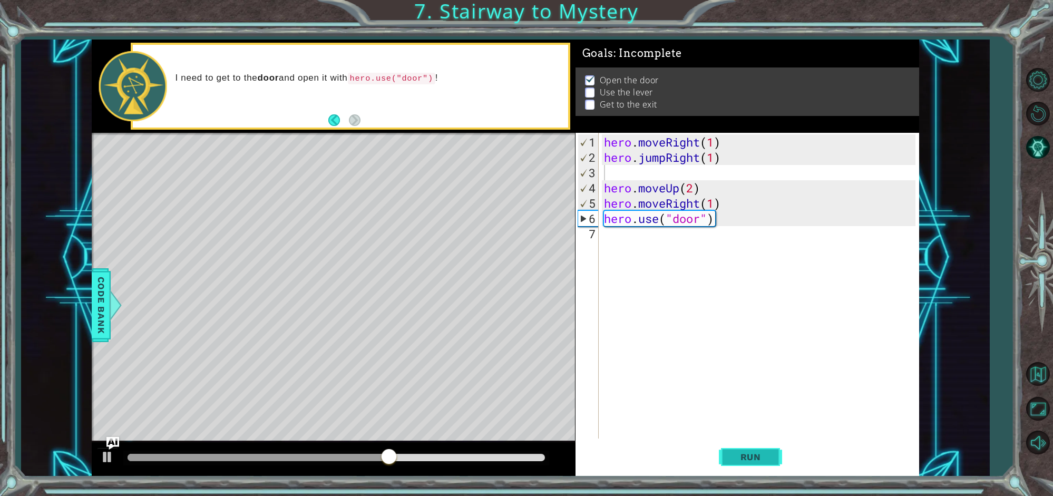
click at [755, 452] on span "Run" at bounding box center [751, 457] width 42 height 11
click at [603, 237] on div "hero . moveRight ( 1 ) hero . jumpRight ( 1 ) hero . moveUp ( 2 ) hero . moveRi…" at bounding box center [761, 302] width 319 height 336
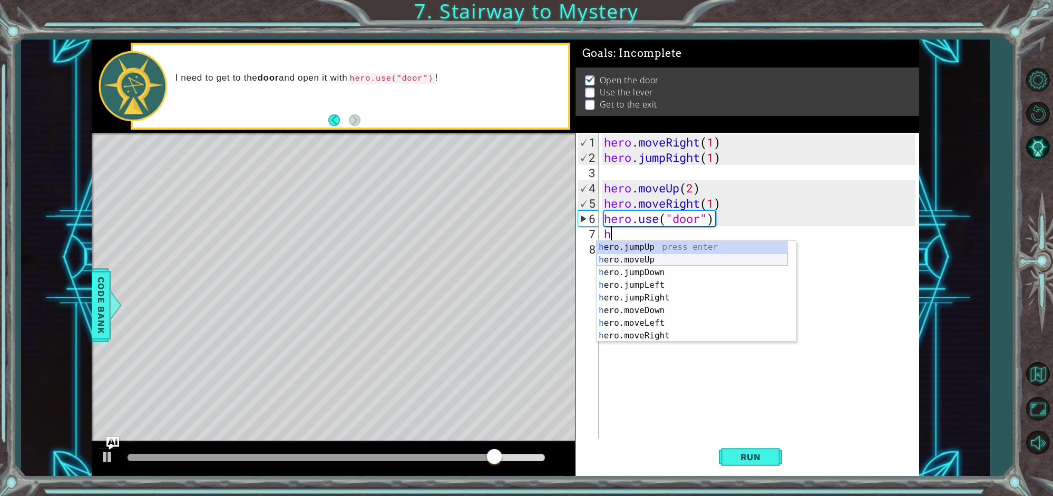
click at [624, 255] on div "h ero.jumpUp press enter h ero.moveUp press enter h ero.jumpDown press enter h …" at bounding box center [692, 304] width 191 height 126
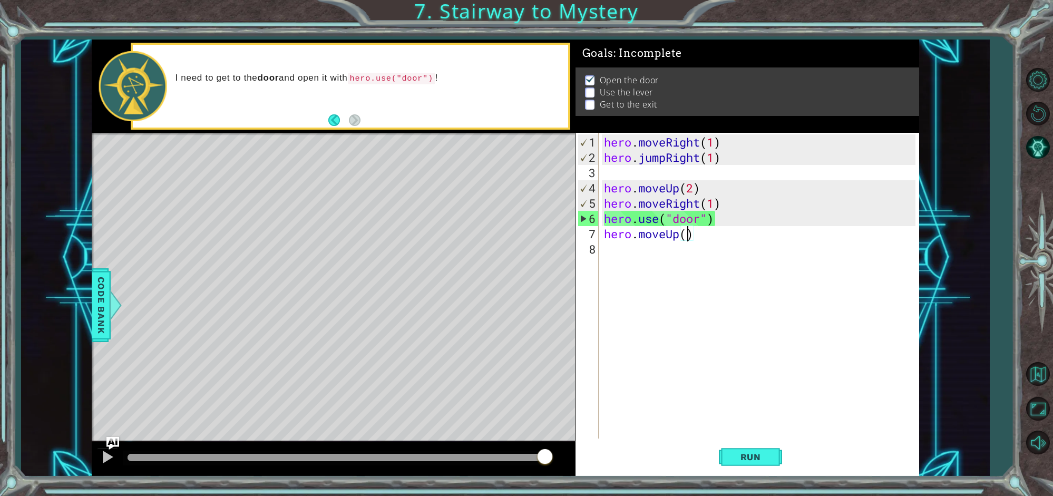
scroll to position [0, 4]
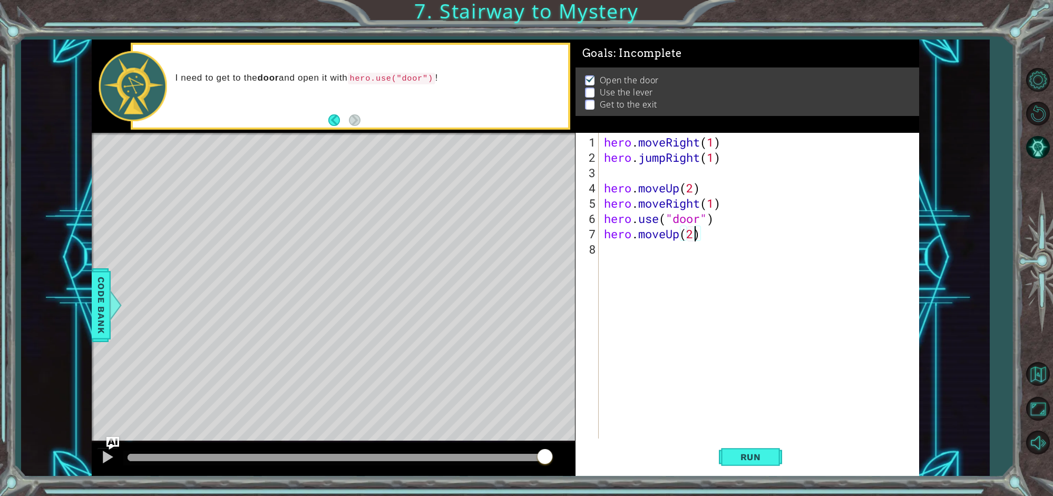
type textarea "hero.moveUp(2)"
click at [599, 248] on div "hero.moveUp(2) 1 2 3 4 5 6 7 8 hero . moveRight ( 1 ) hero . jumpRight ( 1 ) he…" at bounding box center [745, 286] width 340 height 306
click at [600, 247] on div "hero.moveUp(2) 1 2 3 4 5 6 7 8 hero . moveRight ( 1 ) hero . jumpRight ( 1 ) he…" at bounding box center [745, 286] width 340 height 306
click at [699, 236] on div "hero . moveRight ( 1 ) hero . jumpRight ( 1 ) hero . moveUp ( 2 ) hero . moveRi…" at bounding box center [761, 302] width 319 height 336
click at [604, 253] on div "hero . moveRight ( 1 ) hero . jumpRight ( 1 ) hero . moveUp ( 2 ) hero . moveRi…" at bounding box center [761, 302] width 319 height 336
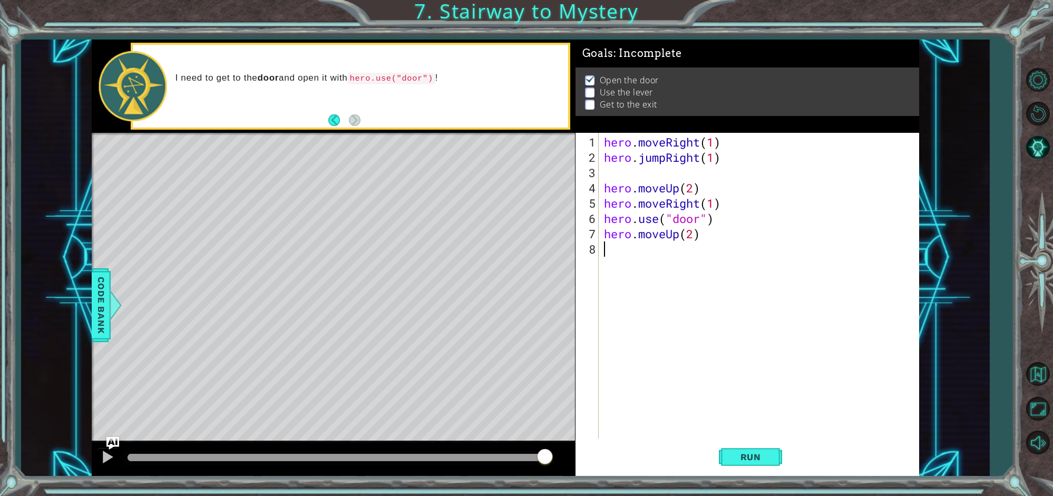
scroll to position [0, 0]
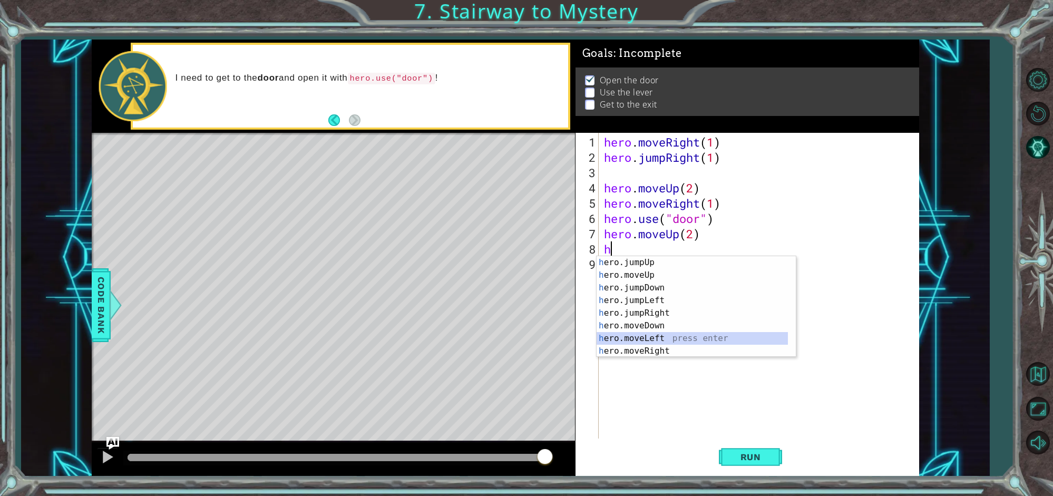
click at [648, 336] on div "h ero.jumpUp press enter h ero.moveUp press enter h ero.jumpDown press enter h …" at bounding box center [692, 319] width 191 height 126
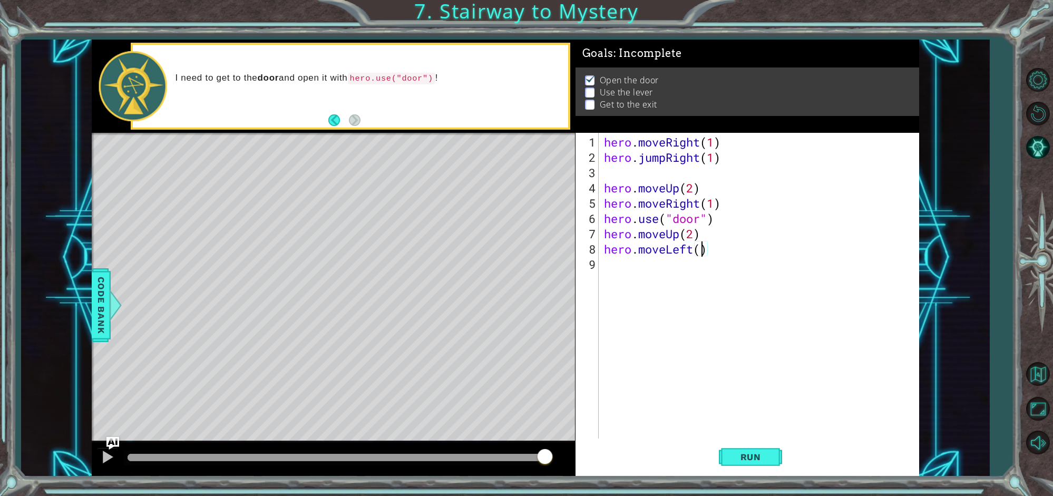
scroll to position [0, 4]
type textarea "hero.moveLeft(2)"
click at [599, 262] on div "hero.moveLeft(2) 1 2 3 4 5 6 7 8 9 hero . moveRight ( 1 ) hero . jumpRight ( 1 …" at bounding box center [745, 286] width 340 height 306
click at [596, 260] on div "9" at bounding box center [588, 264] width 21 height 15
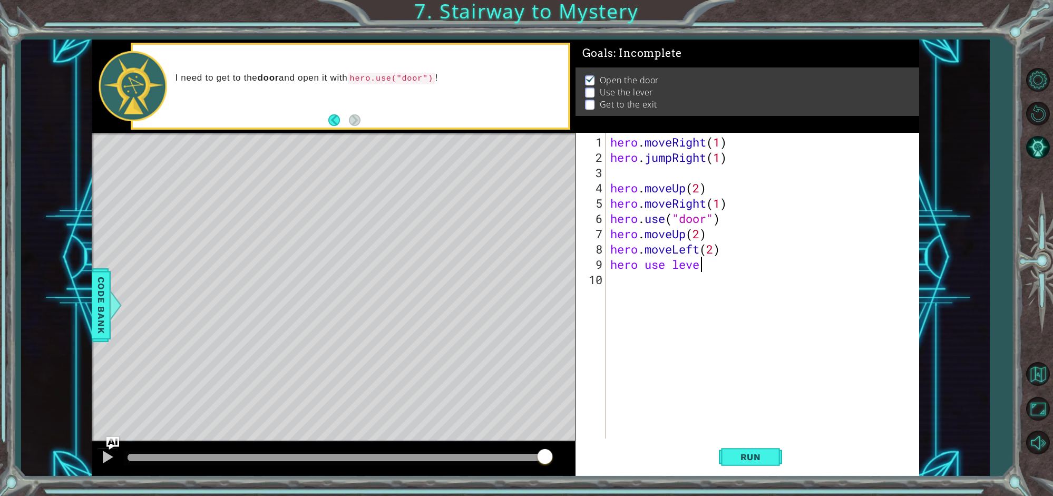
scroll to position [0, 4]
click at [739, 453] on span "Run" at bounding box center [751, 457] width 42 height 11
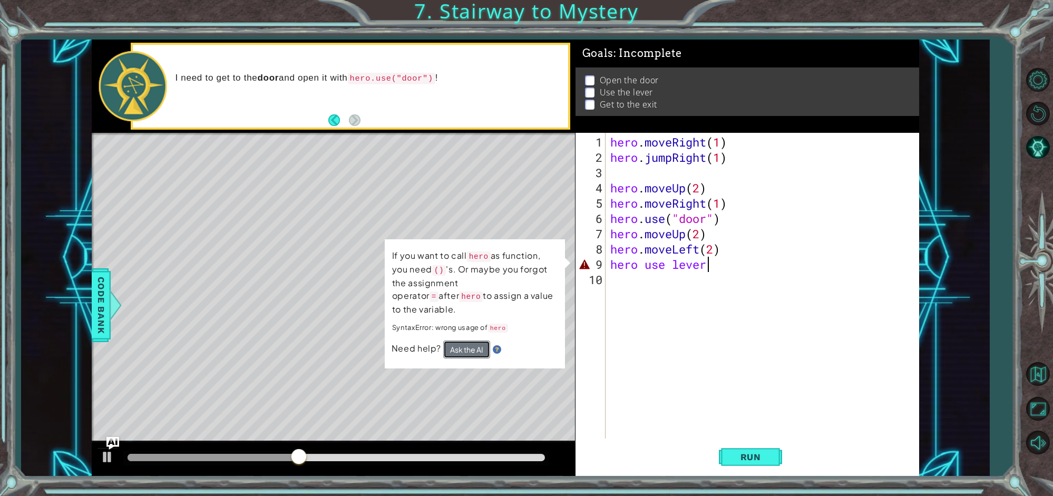
click at [470, 340] on button "Ask the AI" at bounding box center [466, 349] width 47 height 18
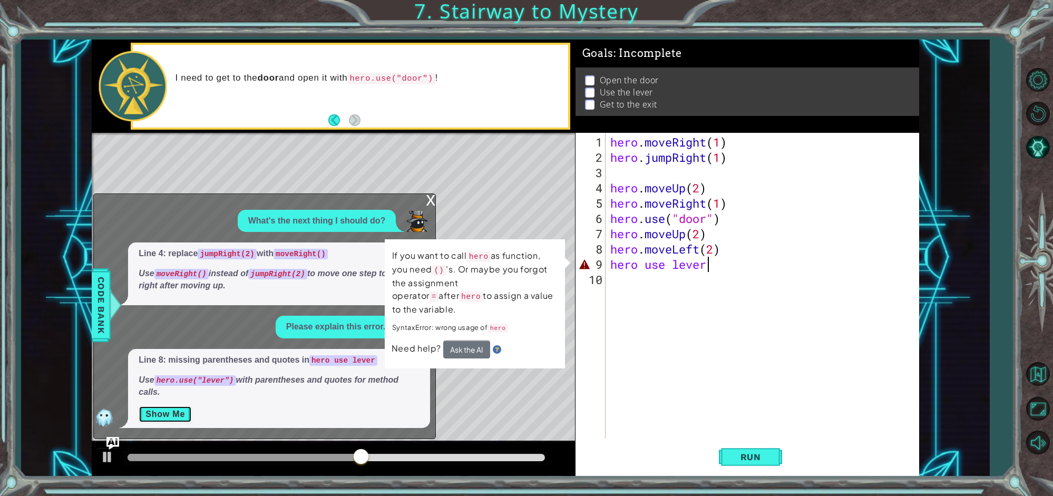
click at [167, 412] on button "Show Me" at bounding box center [165, 414] width 53 height 17
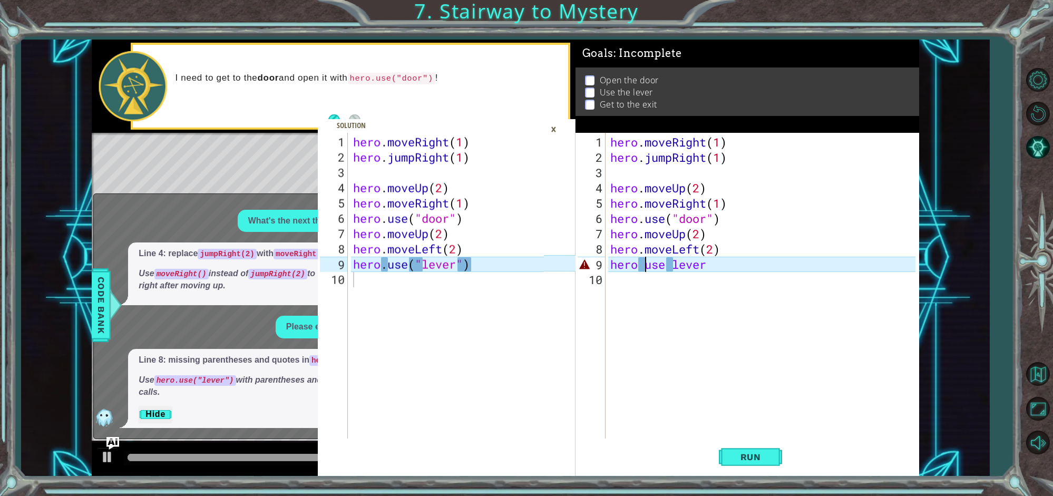
click at [643, 263] on div "hero . moveRight ( 1 ) hero . jumpRight ( 1 ) hero . moveUp ( 2 ) hero . moveRi…" at bounding box center [764, 302] width 313 height 336
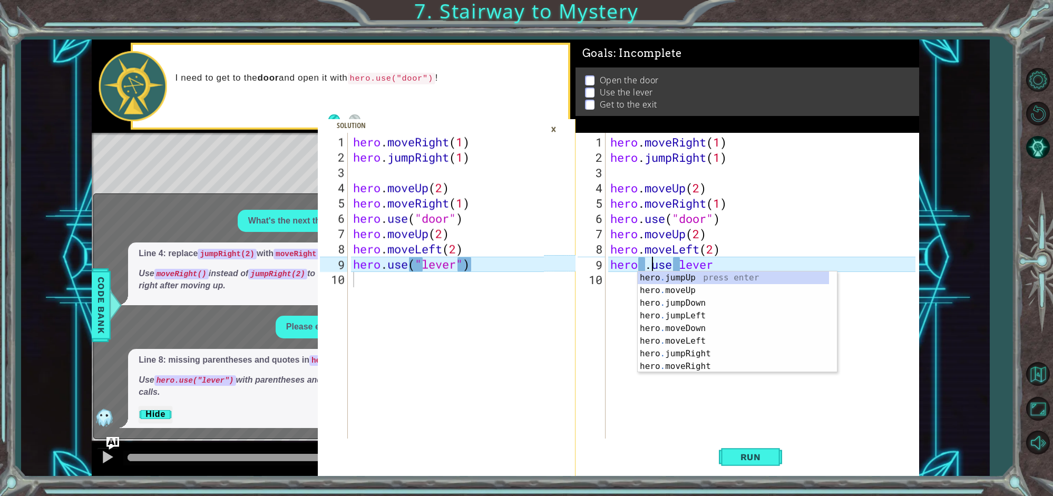
click at [677, 263] on div "hero . moveRight ( 1 ) hero . jumpRight ( 1 ) hero . moveUp ( 2 ) hero . moveRi…" at bounding box center [764, 302] width 313 height 336
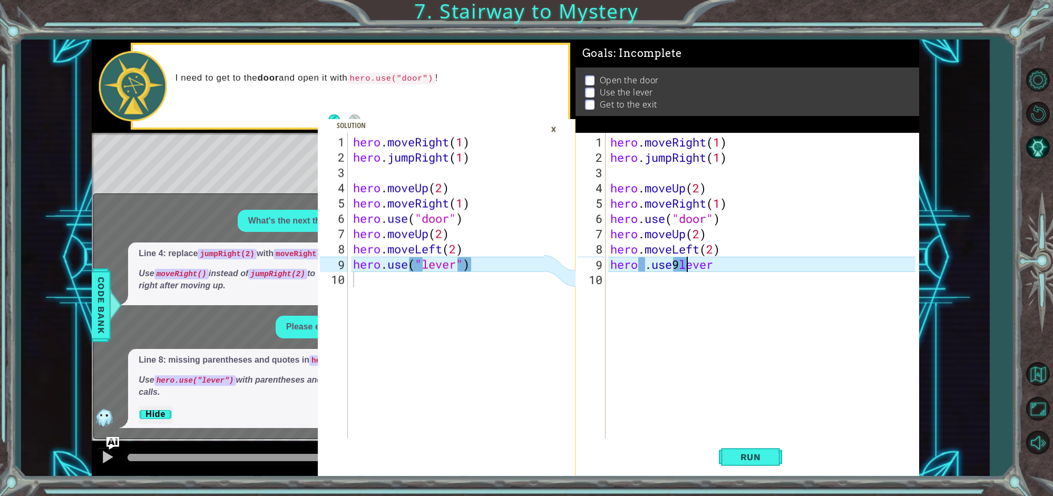
scroll to position [0, 3]
click at [721, 266] on div "hero . moveRight ( 1 ) hero . jumpRight ( 1 ) hero . moveUp ( 2 ) hero . moveRi…" at bounding box center [764, 302] width 313 height 336
click at [649, 267] on div "hero . moveRight ( 1 ) hero . jumpRight ( 1 ) hero . moveUp ( 2 ) hero . moveRi…" at bounding box center [764, 302] width 313 height 336
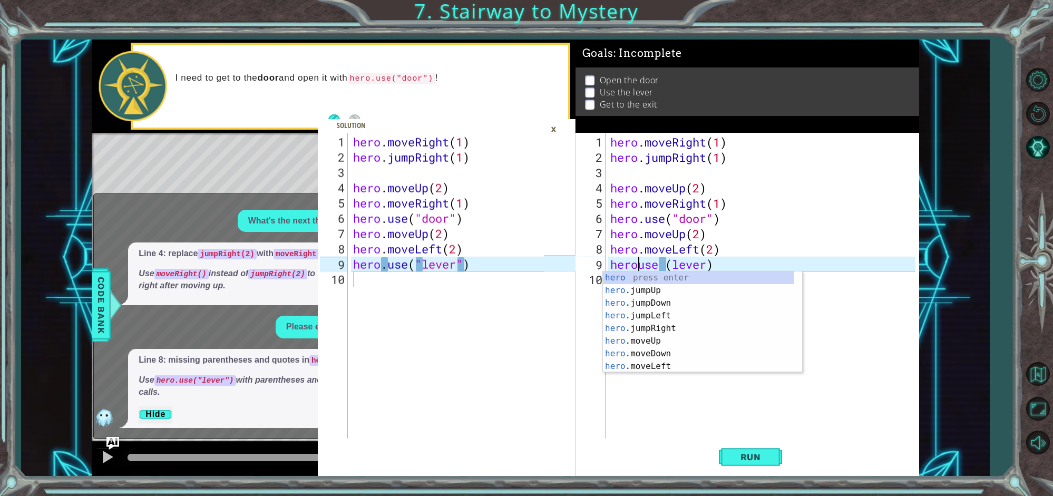
scroll to position [0, 2]
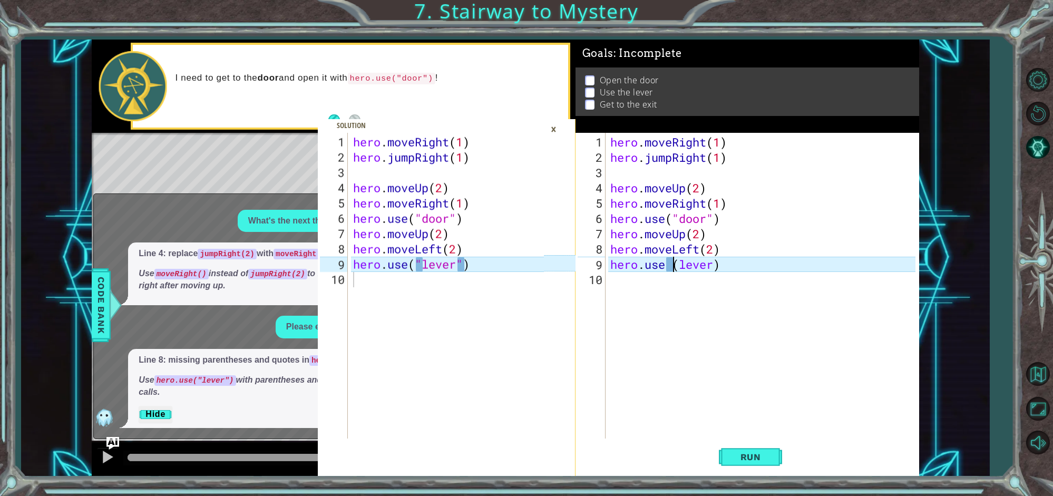
click at [673, 266] on div "hero . moveRight ( 1 ) hero . jumpRight ( 1 ) hero . moveUp ( 2 ) hero . moveRi…" at bounding box center [764, 302] width 313 height 336
type textarea "hero.use(lever)"
click at [669, 324] on div "hero . moveRight ( 1 ) hero . jumpRight ( 1 ) hero . moveUp ( 2 ) hero . moveRi…" at bounding box center [764, 302] width 313 height 336
click at [711, 265] on div "hero . moveRight ( 1 ) hero . jumpRight ( 1 ) hero . moveUp ( 2 ) hero . moveRi…" at bounding box center [764, 302] width 313 height 336
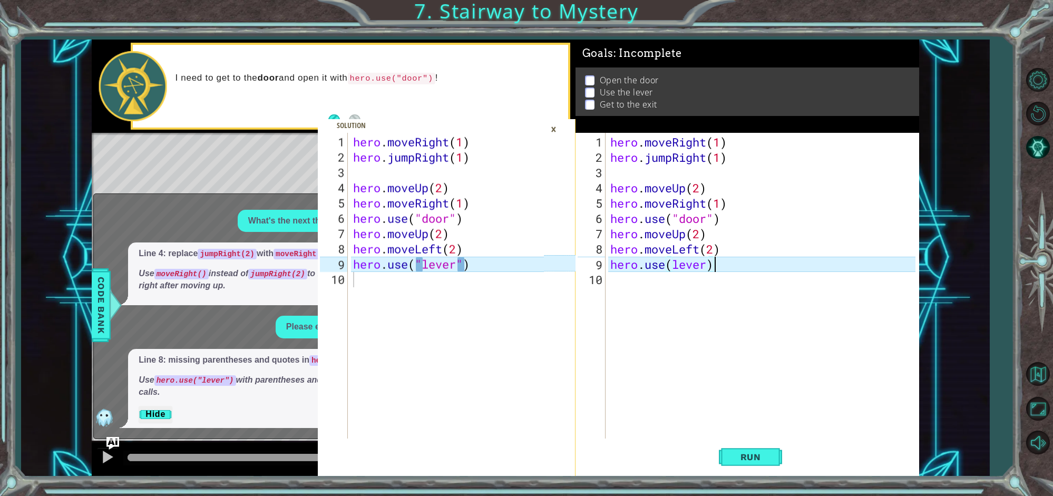
click at [664, 262] on div "hero . moveRight ( 1 ) hero . jumpRight ( 1 ) hero . moveUp ( 2 ) hero . moveRi…" at bounding box center [764, 302] width 313 height 336
click at [674, 265] on div "hero . moveRight ( 1 ) hero . jumpRight ( 1 ) hero . moveUp ( 2 ) hero . moveRi…" at bounding box center [764, 302] width 313 height 336
click at [715, 266] on div "hero . moveRight ( 1 ) hero . jumpRight ( 1 ) hero . moveUp ( 2 ) hero . moveRi…" at bounding box center [764, 302] width 313 height 336
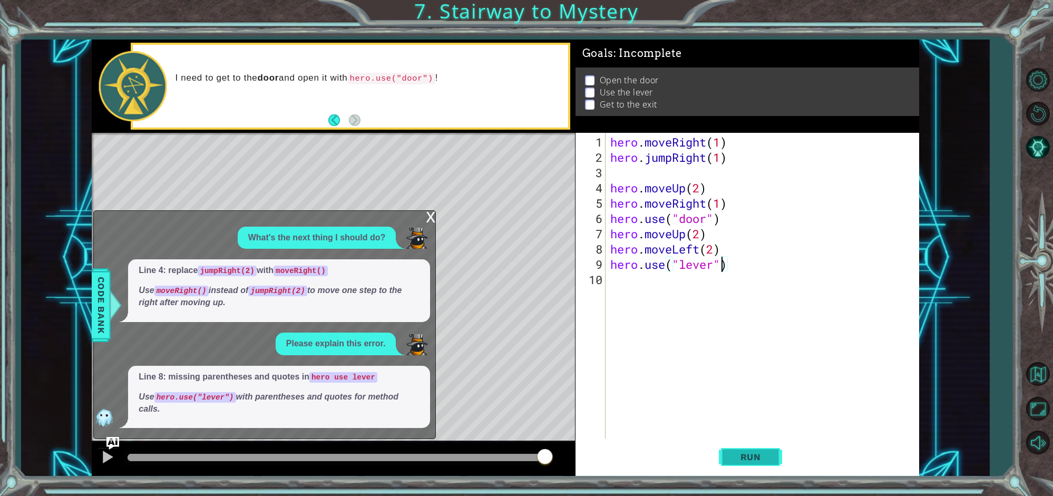
type textarea "hero.use("lever")"
click at [731, 452] on span "Run" at bounding box center [751, 457] width 42 height 11
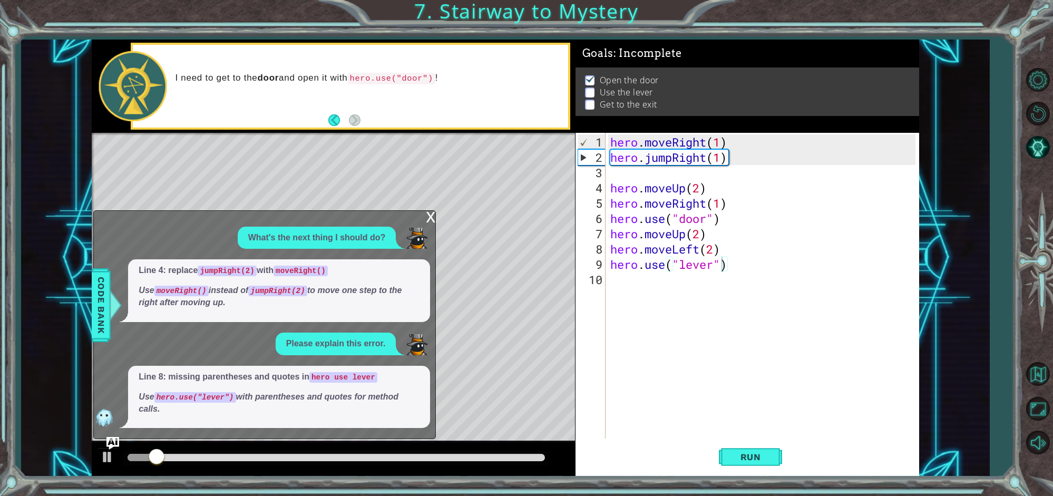
click at [430, 216] on div "x" at bounding box center [430, 216] width 9 height 11
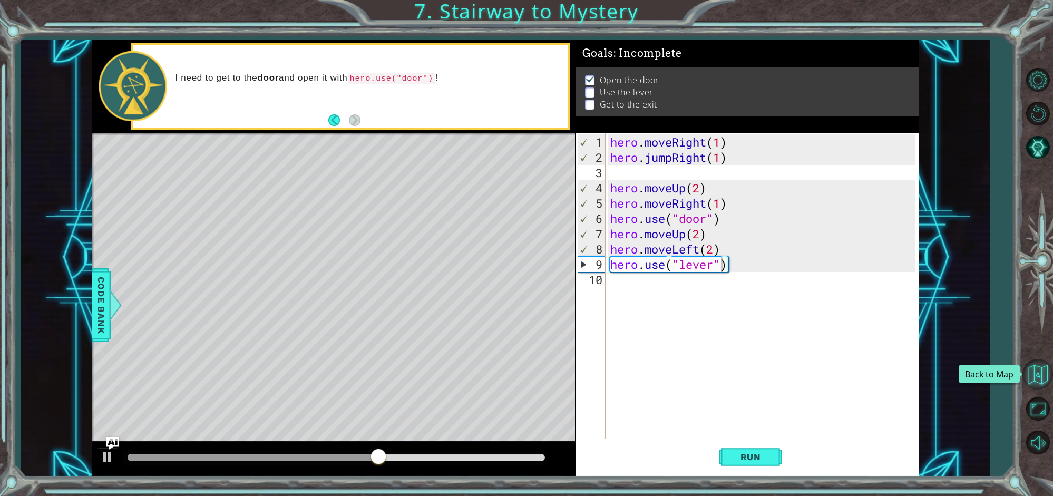
click at [1041, 373] on button "Back to Map" at bounding box center [1037, 374] width 31 height 31
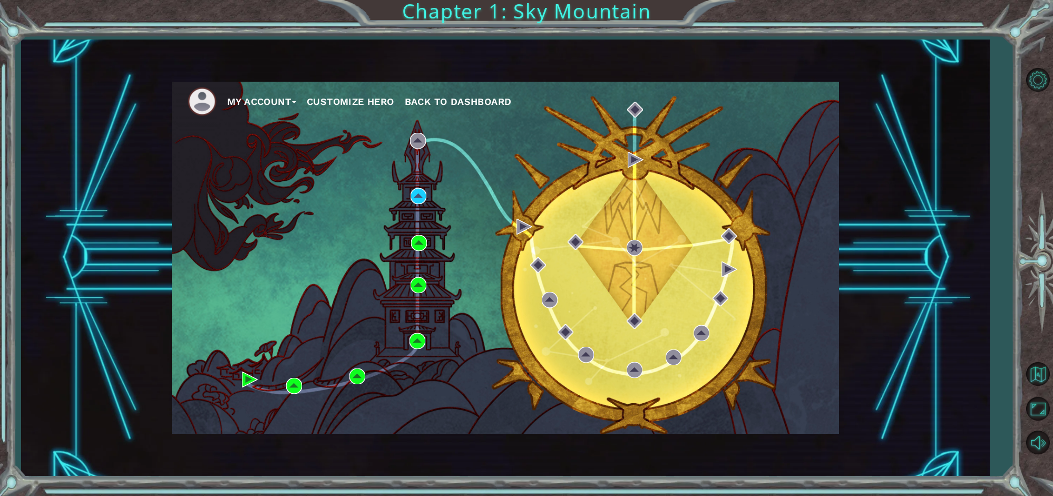
click at [261, 100] on button "My Account" at bounding box center [261, 102] width 69 height 16
click at [260, 140] on button "Logout" at bounding box center [253, 140] width 37 height 12
